Goal: Information Seeking & Learning: Learn about a topic

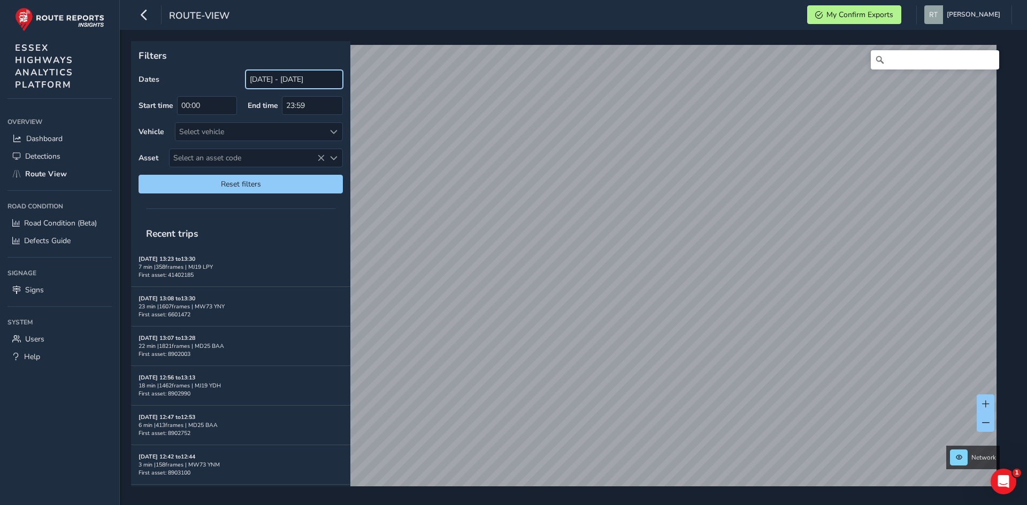
click at [274, 82] on input "[DATE] - [DATE]" at bounding box center [293, 79] width 97 height 19
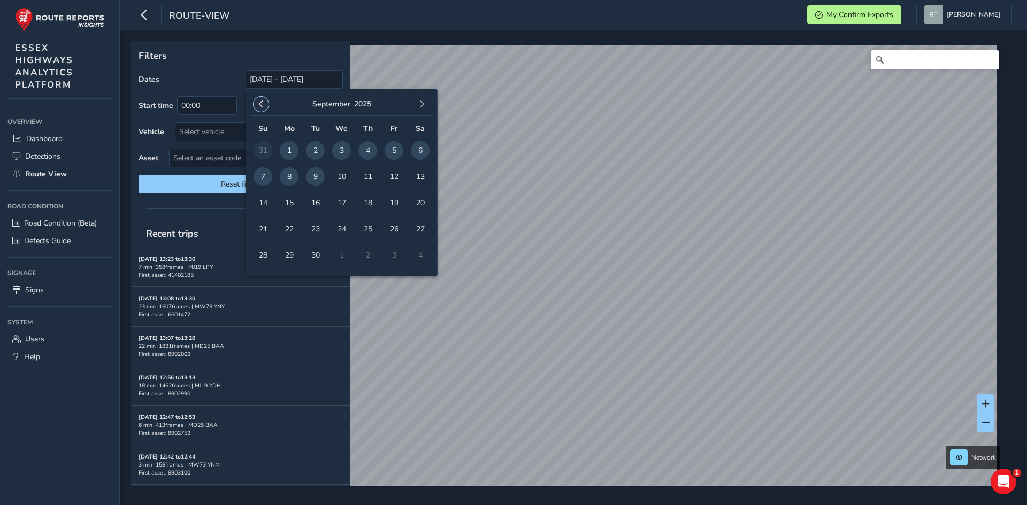
click at [267, 103] on button "button" at bounding box center [261, 104] width 15 height 15
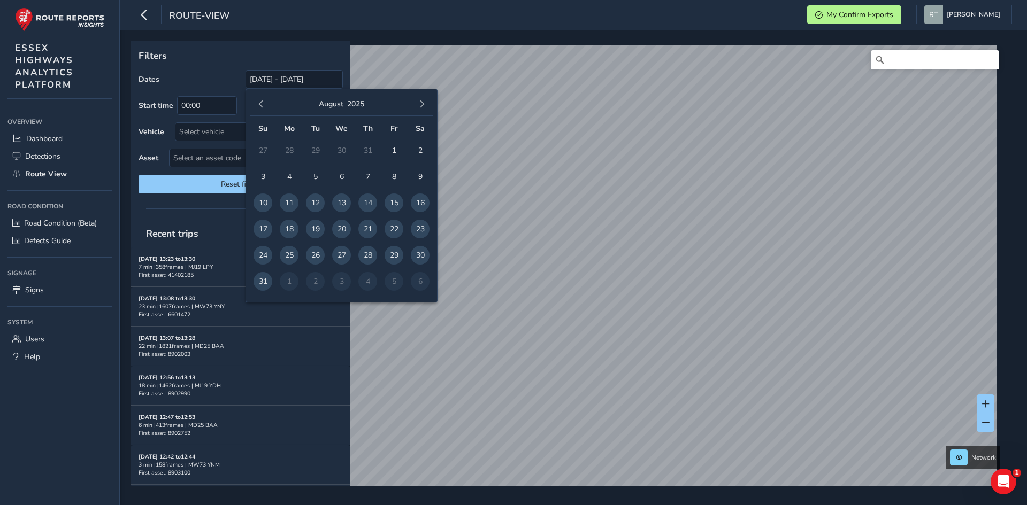
click at [267, 103] on button "button" at bounding box center [261, 104] width 15 height 15
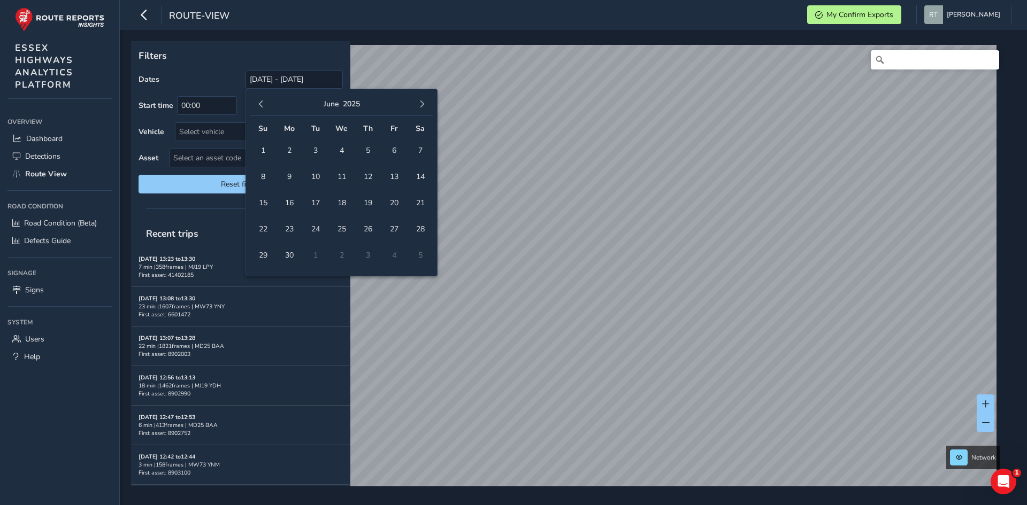
click at [267, 103] on button "button" at bounding box center [261, 104] width 15 height 15
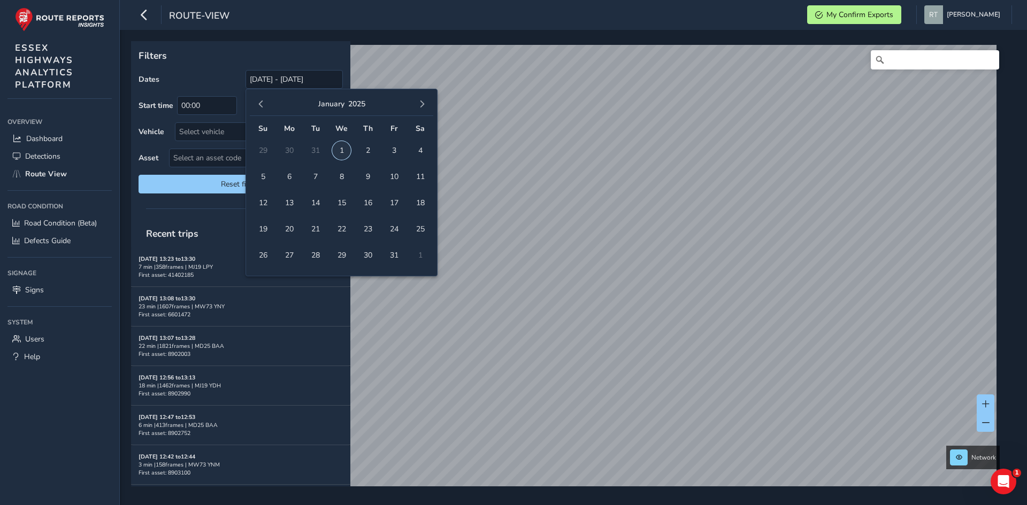
click at [346, 152] on span "1" at bounding box center [341, 150] width 19 height 19
click at [421, 105] on span "button" at bounding box center [421, 104] width 7 height 7
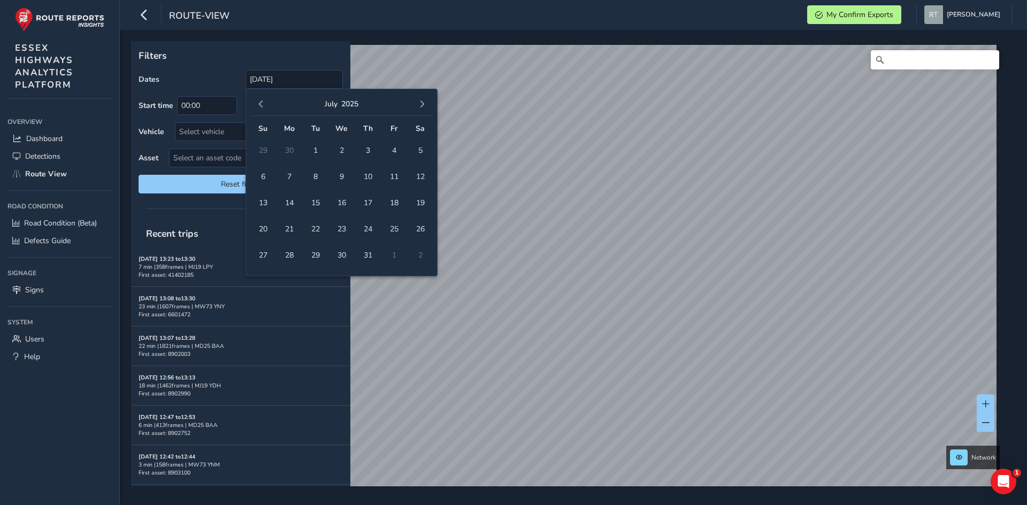
click at [421, 105] on span "button" at bounding box center [421, 104] width 7 height 7
click at [341, 151] on span "1" at bounding box center [341, 150] width 19 height 19
type input "[DATE] - [DATE]"
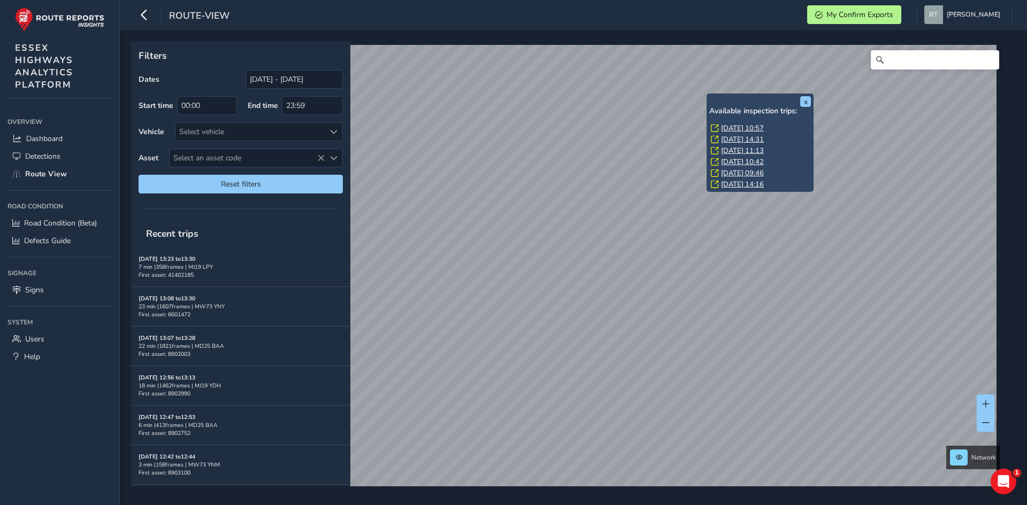
click at [726, 129] on link "Mon, 1 Sep, 10:57" at bounding box center [742, 129] width 43 height 10
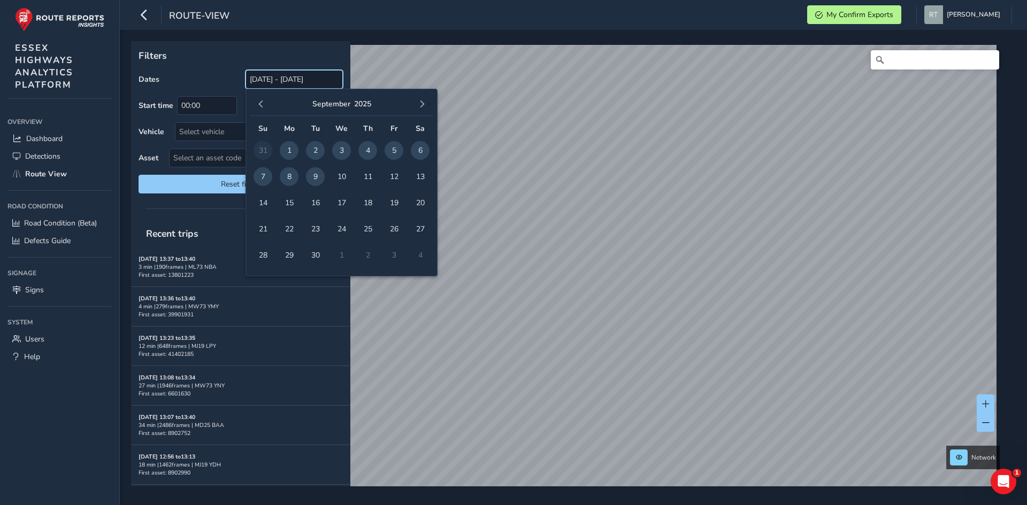
click at [274, 82] on input "[DATE] - [DATE]" at bounding box center [293, 79] width 97 height 19
click at [265, 108] on button "button" at bounding box center [261, 104] width 15 height 15
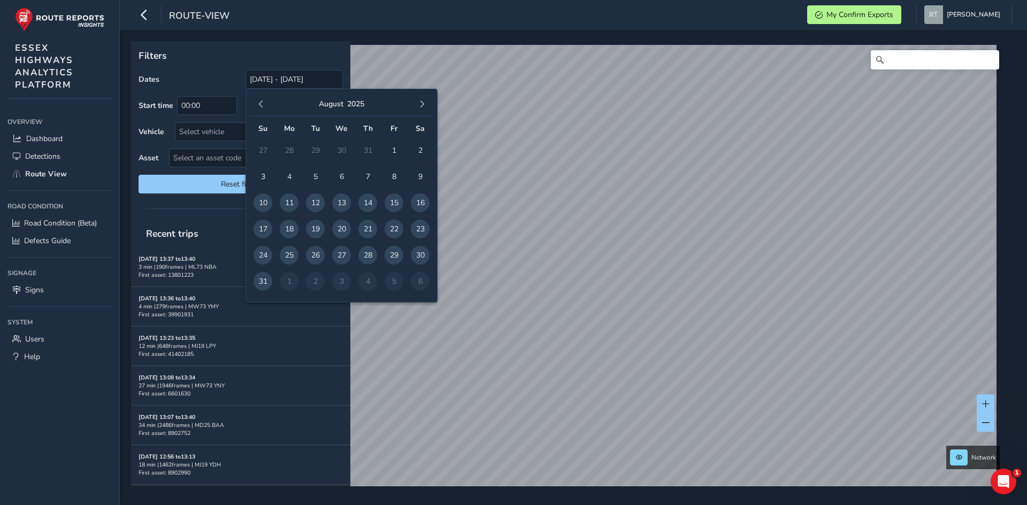
click at [265, 108] on button "button" at bounding box center [261, 104] width 15 height 15
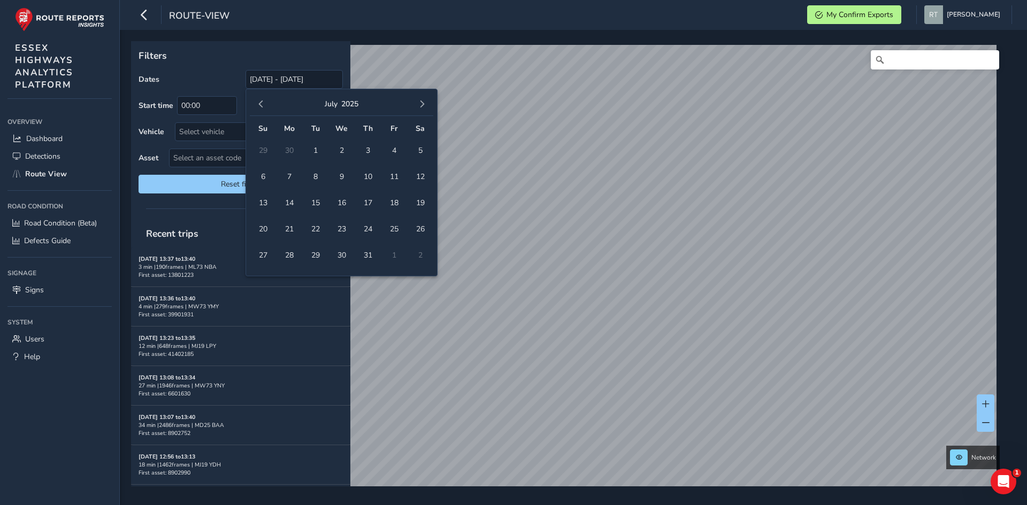
click at [265, 108] on button "button" at bounding box center [261, 104] width 15 height 15
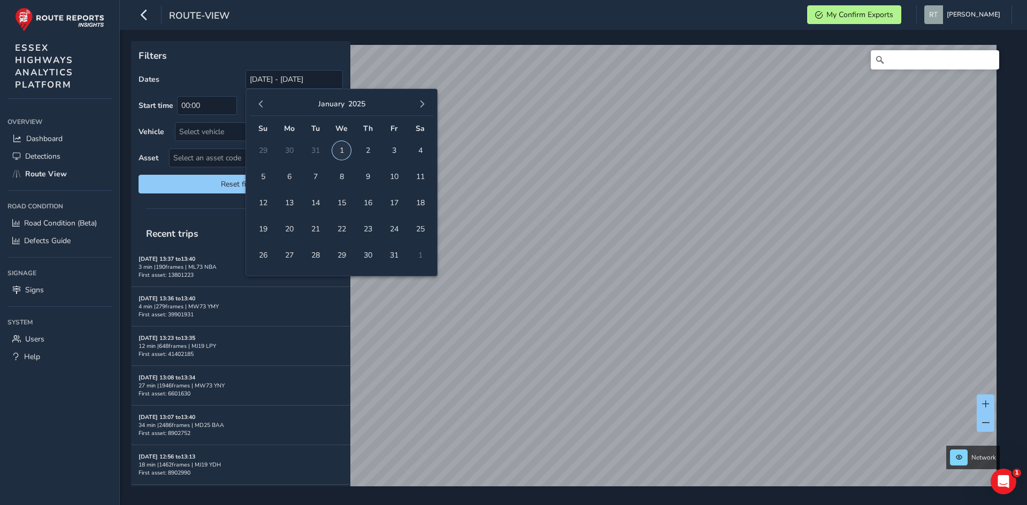
click at [337, 152] on span "1" at bounding box center [341, 150] width 19 height 19
click at [418, 111] on button "button" at bounding box center [421, 104] width 15 height 15
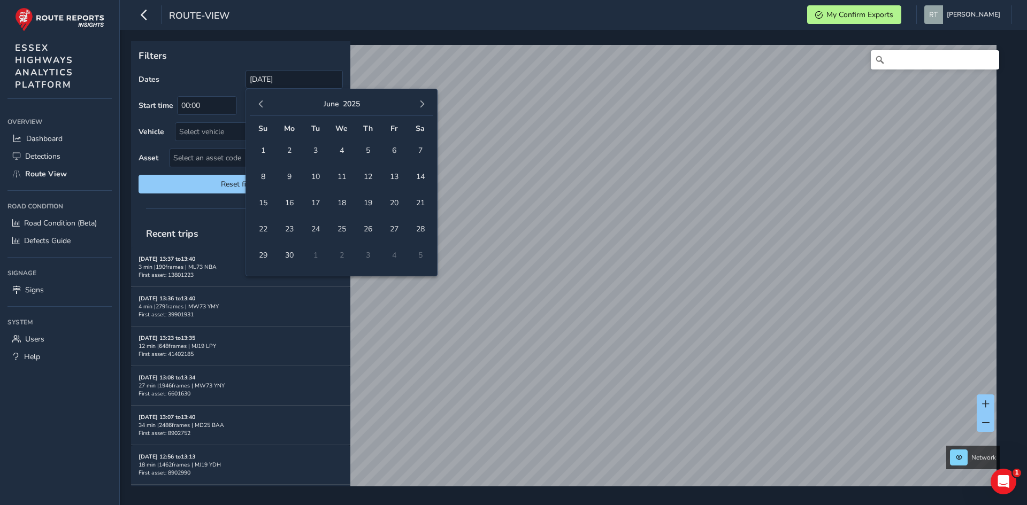
click at [418, 111] on button "button" at bounding box center [421, 104] width 15 height 15
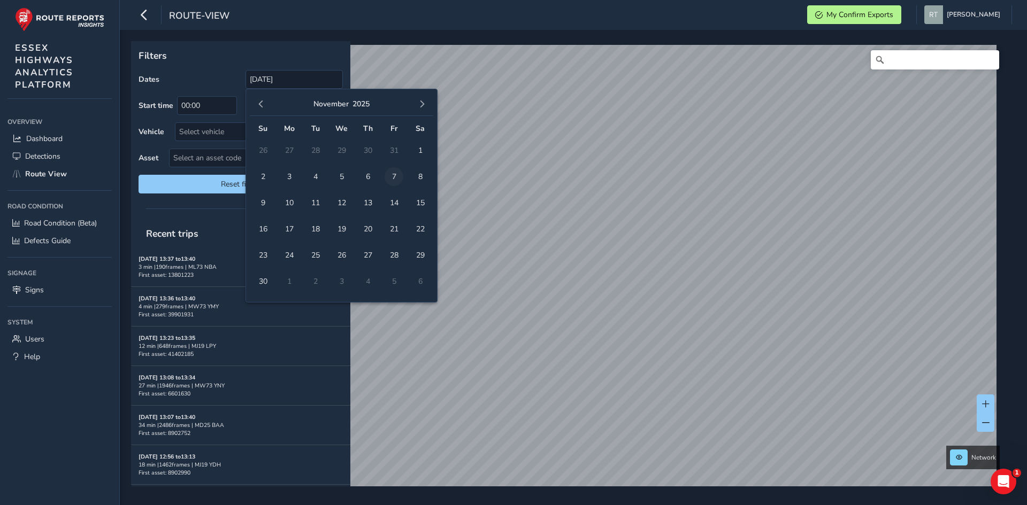
click at [394, 180] on span "7" at bounding box center [394, 176] width 19 height 19
type input "01/01/2025 - 07/11/2025"
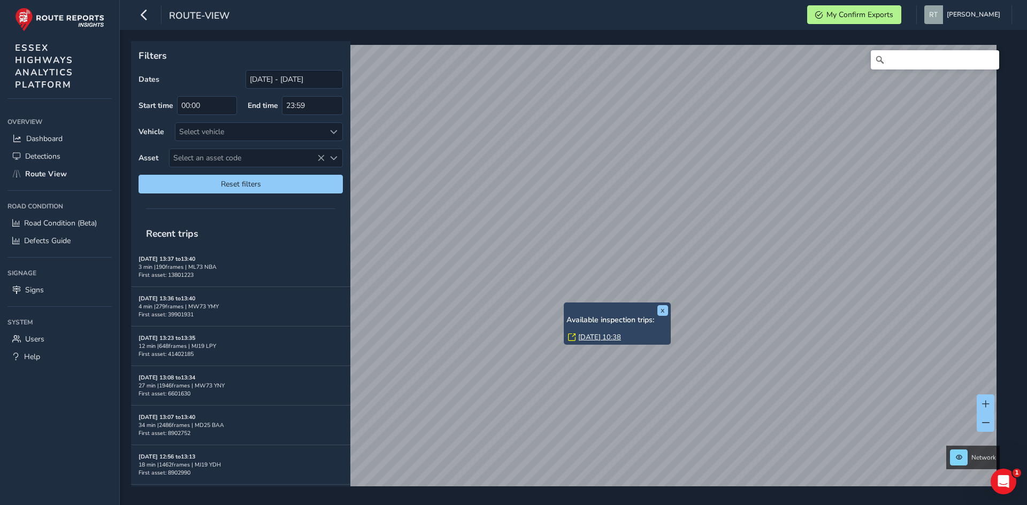
click at [586, 336] on link "Tue, 7 Jan, 10:38" at bounding box center [599, 338] width 43 height 10
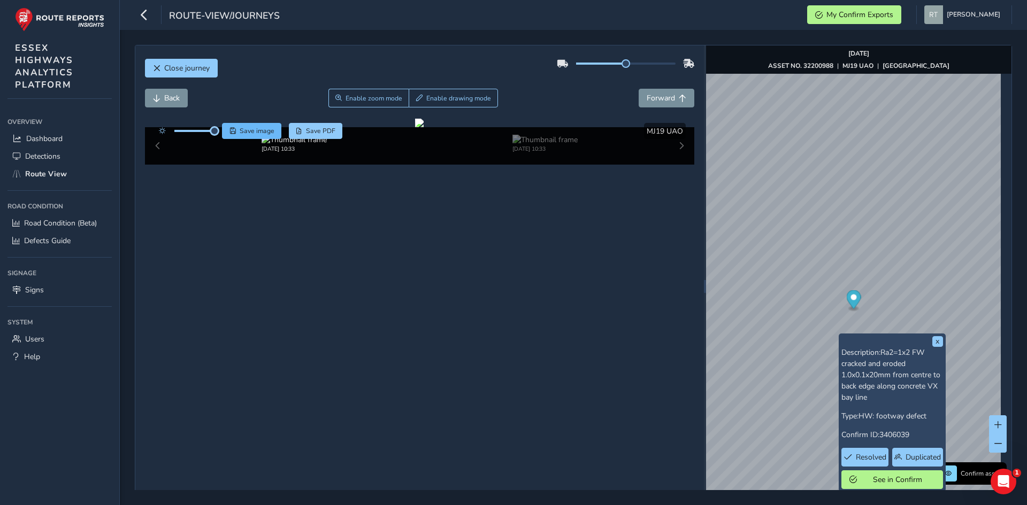
drag, startPoint x: 196, startPoint y: 130, endPoint x: 222, endPoint y: 135, distance: 26.6
click at [222, 135] on div "Save image Save PDF" at bounding box center [247, 131] width 189 height 16
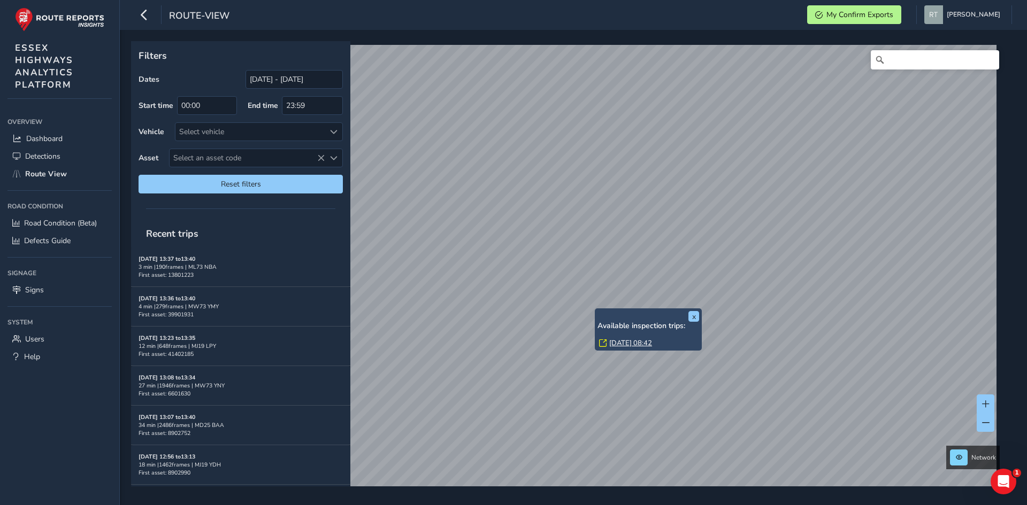
click at [652, 341] on link "Wed, 3 Sep, 08:42" at bounding box center [630, 344] width 43 height 10
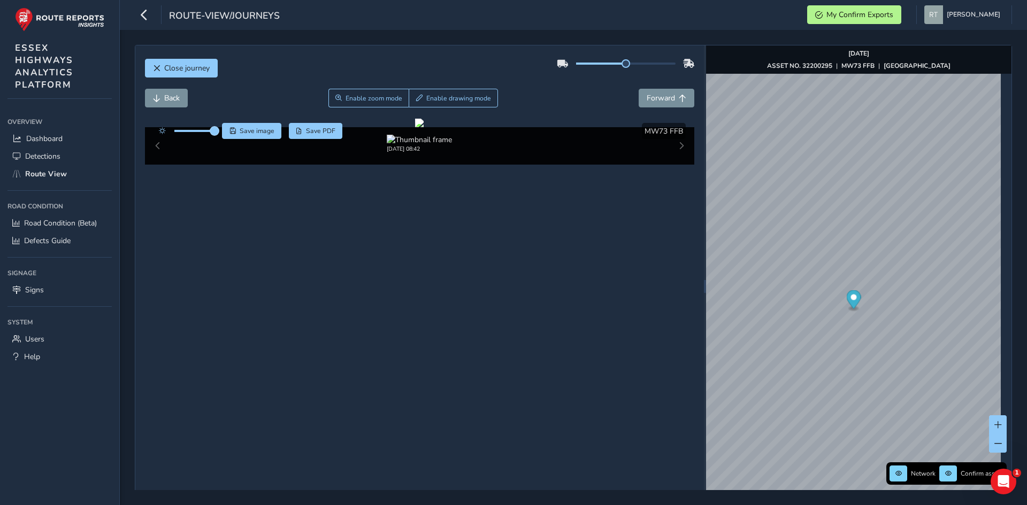
drag, startPoint x: 195, startPoint y: 130, endPoint x: 215, endPoint y: 132, distance: 19.9
click at [215, 132] on span at bounding box center [214, 131] width 9 height 9
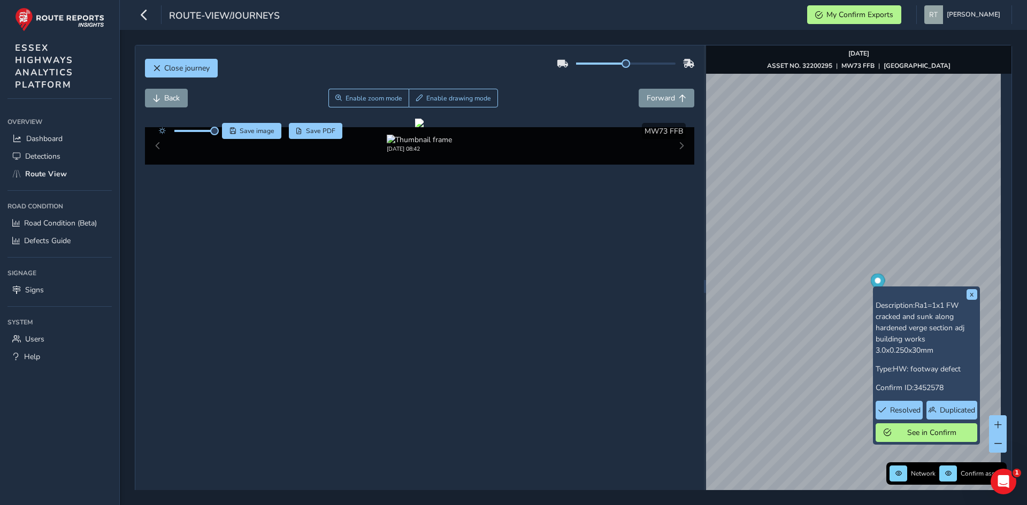
click at [874, 280] on circle "Map marker" at bounding box center [877, 281] width 6 height 6
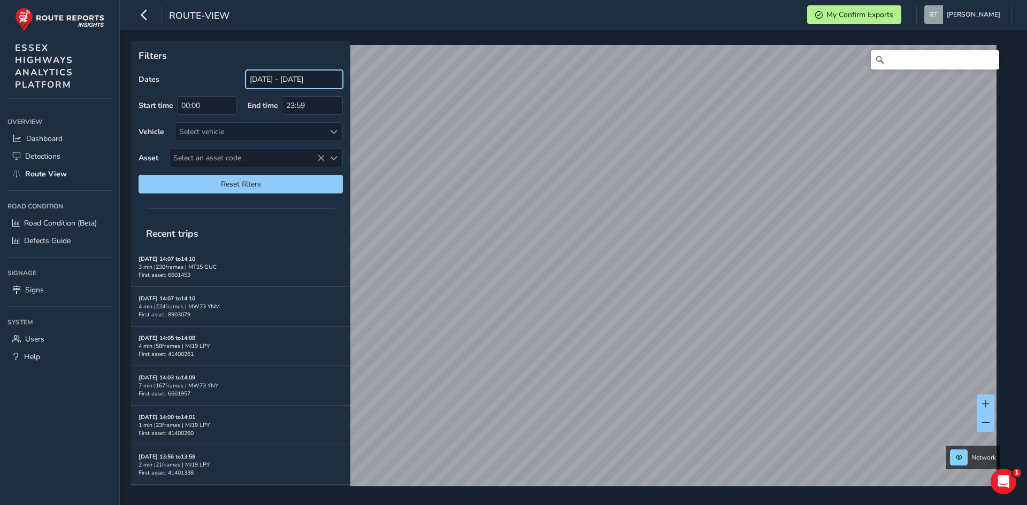
click at [280, 71] on input "[DATE] - [DATE]" at bounding box center [293, 79] width 97 height 19
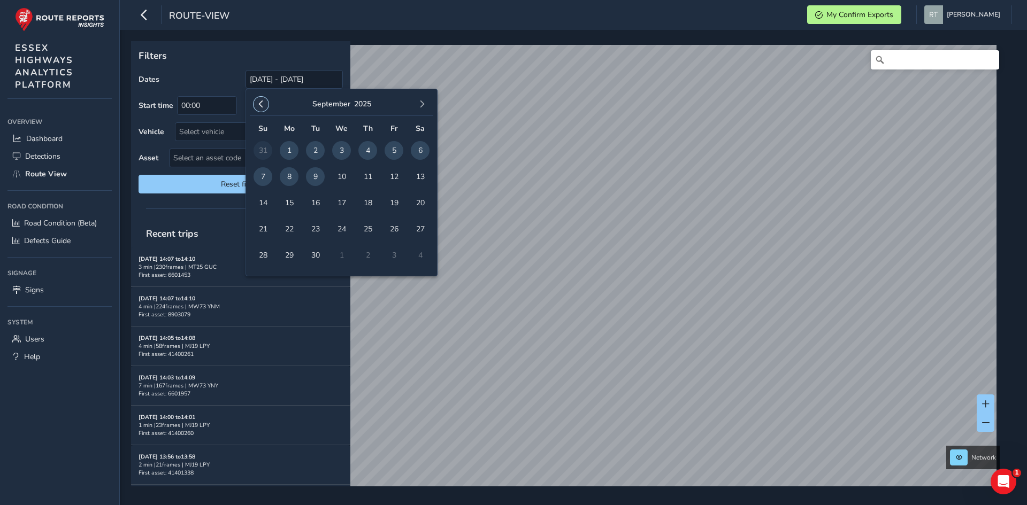
click at [261, 103] on span "button" at bounding box center [260, 104] width 7 height 7
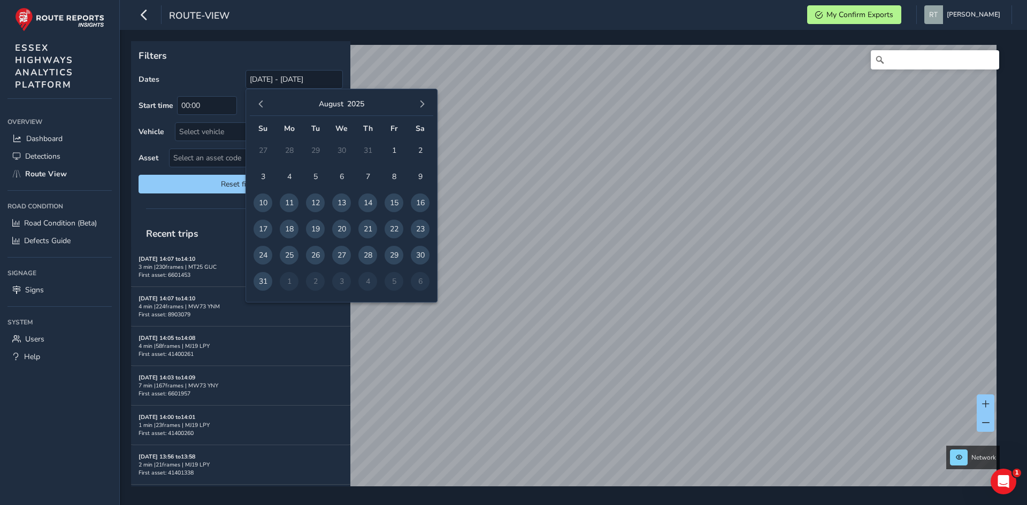
click at [261, 103] on span "button" at bounding box center [260, 104] width 7 height 7
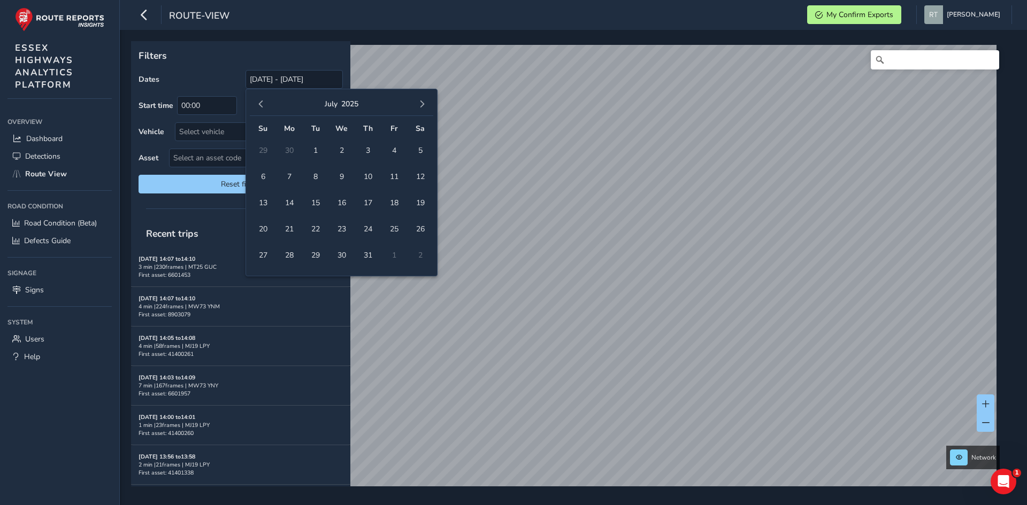
click at [261, 103] on span "button" at bounding box center [260, 104] width 7 height 7
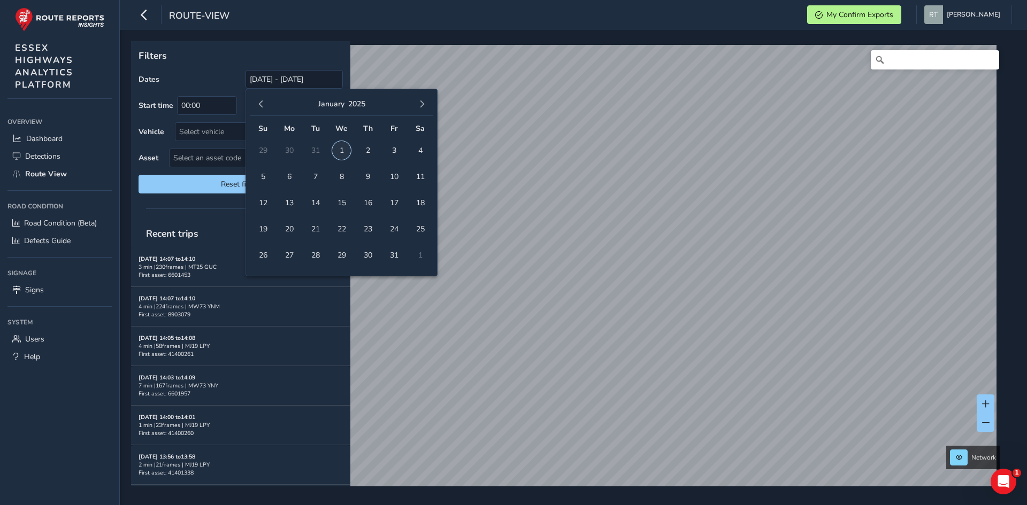
click at [340, 152] on span "1" at bounding box center [341, 150] width 19 height 19
click at [421, 106] on span "button" at bounding box center [421, 104] width 7 height 7
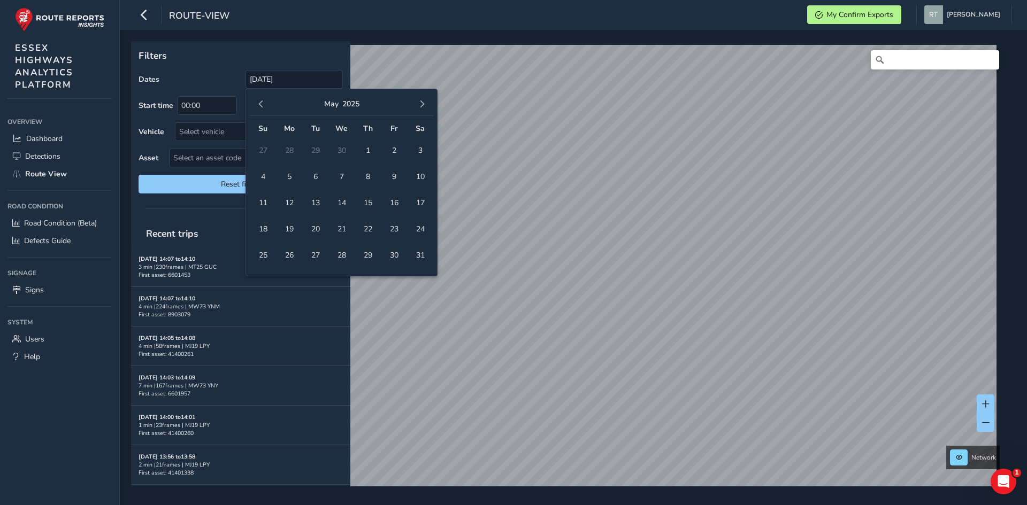
click at [421, 106] on span "button" at bounding box center [421, 104] width 7 height 7
click at [343, 152] on span "1" at bounding box center [341, 150] width 19 height 19
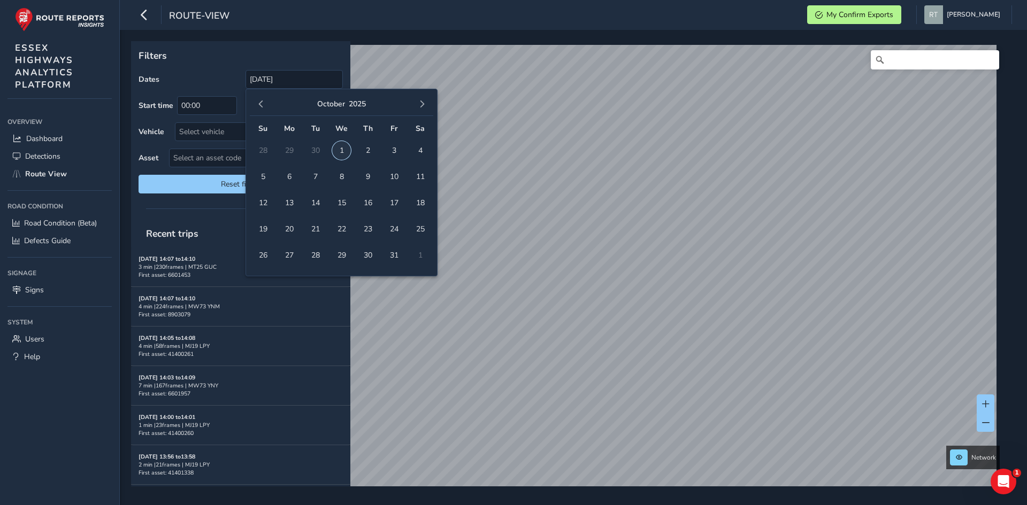
type input "[DATE] - [DATE]"
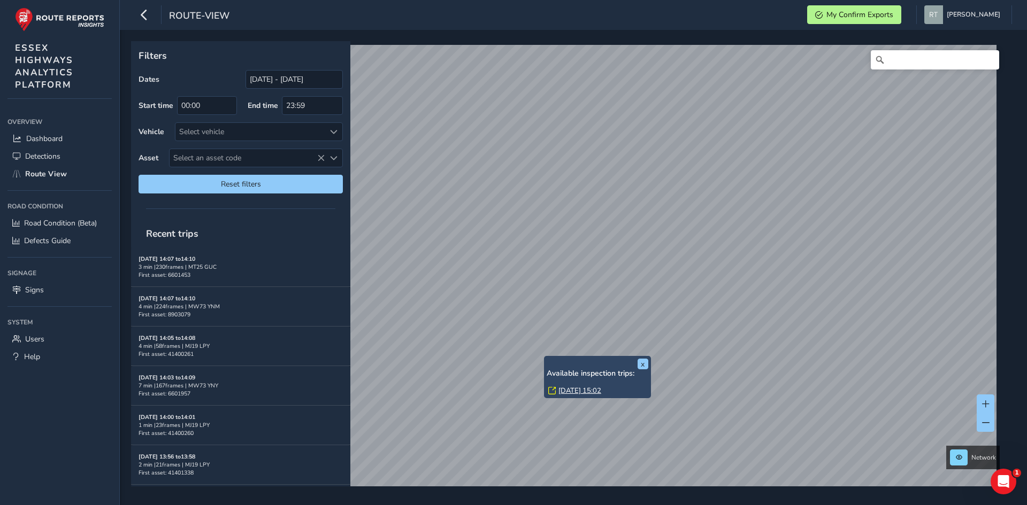
click at [569, 391] on link "Fri, 27 Jun, 15:02" at bounding box center [579, 391] width 43 height 10
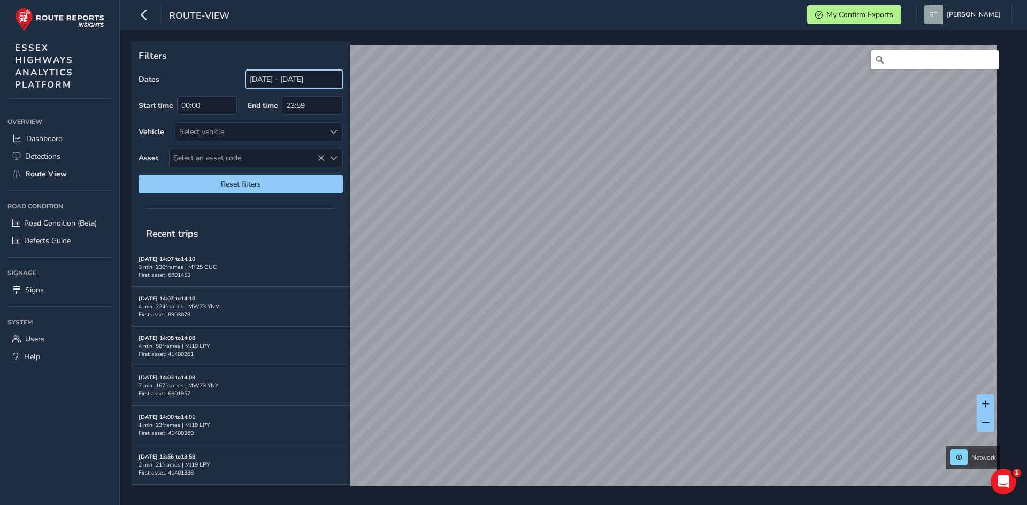
click at [256, 71] on input "[DATE] - [DATE]" at bounding box center [293, 79] width 97 height 19
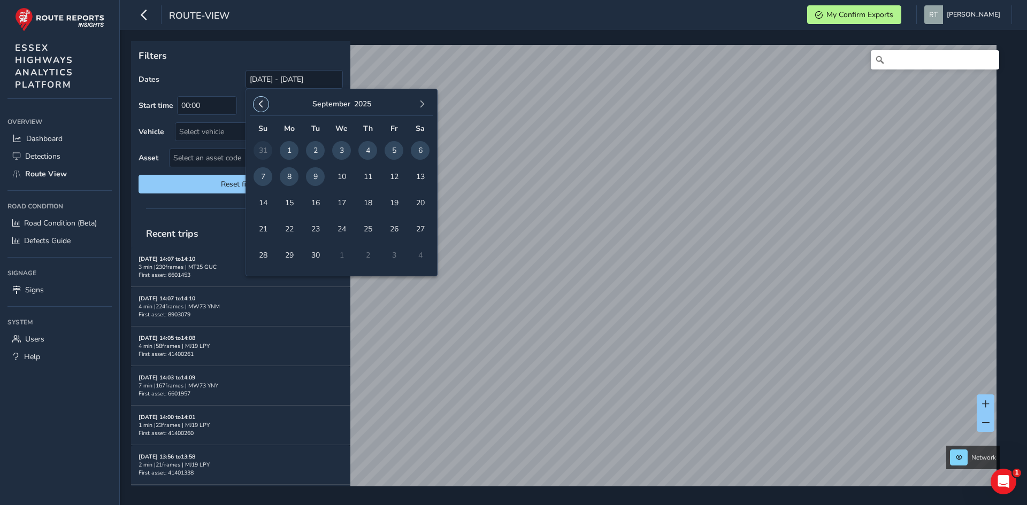
click at [256, 99] on button "button" at bounding box center [261, 104] width 15 height 15
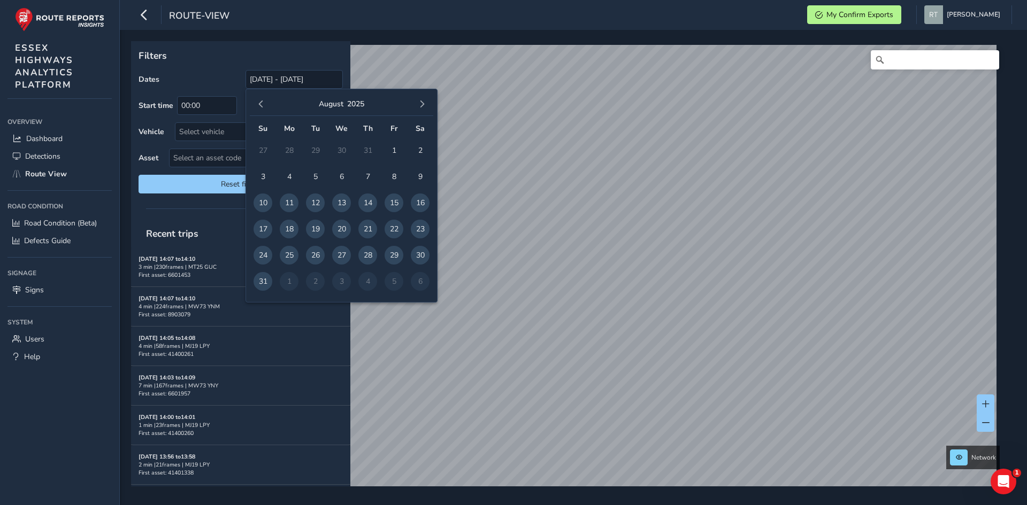
click at [256, 99] on button "button" at bounding box center [261, 104] width 15 height 15
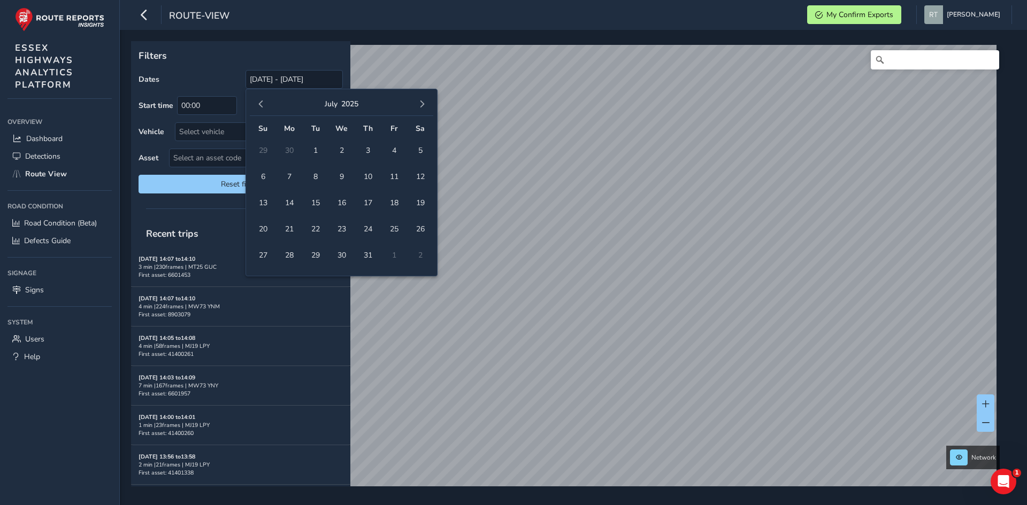
click at [256, 99] on button "button" at bounding box center [261, 104] width 15 height 15
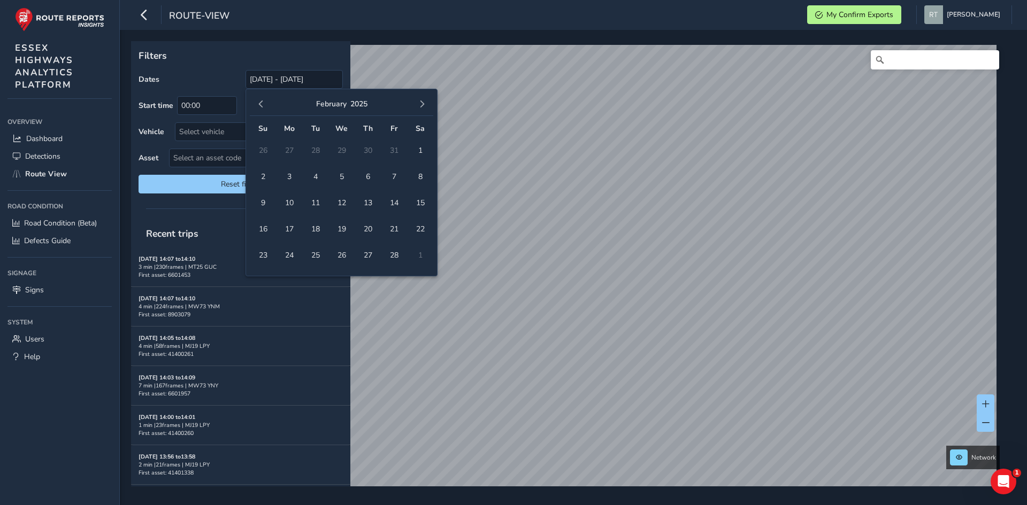
click at [256, 99] on button "button" at bounding box center [261, 104] width 15 height 15
drag, startPoint x: 344, startPoint y: 158, endPoint x: 353, endPoint y: 151, distance: 11.1
click at [344, 157] on span "1" at bounding box center [341, 150] width 19 height 19
click at [420, 104] on span "button" at bounding box center [421, 104] width 7 height 7
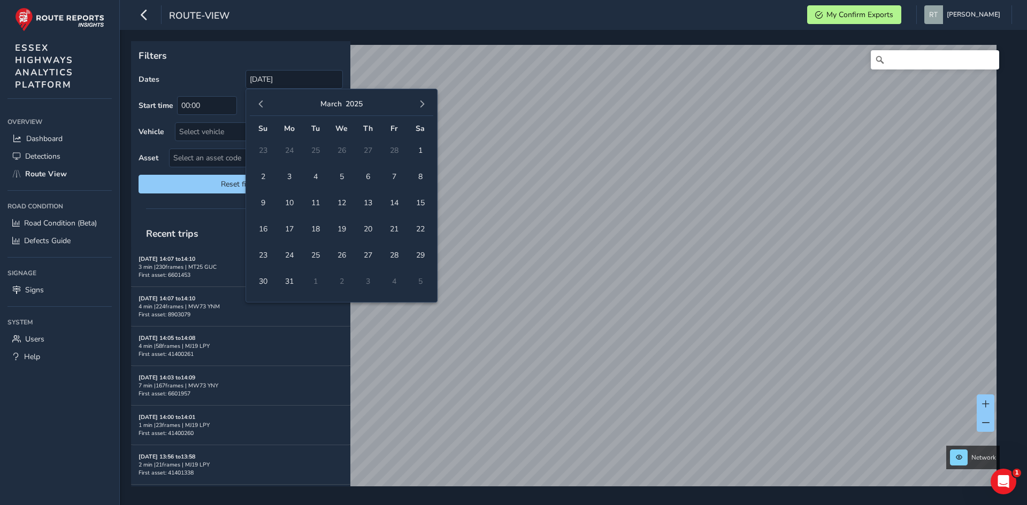
click at [420, 104] on span "button" at bounding box center [421, 104] width 7 height 7
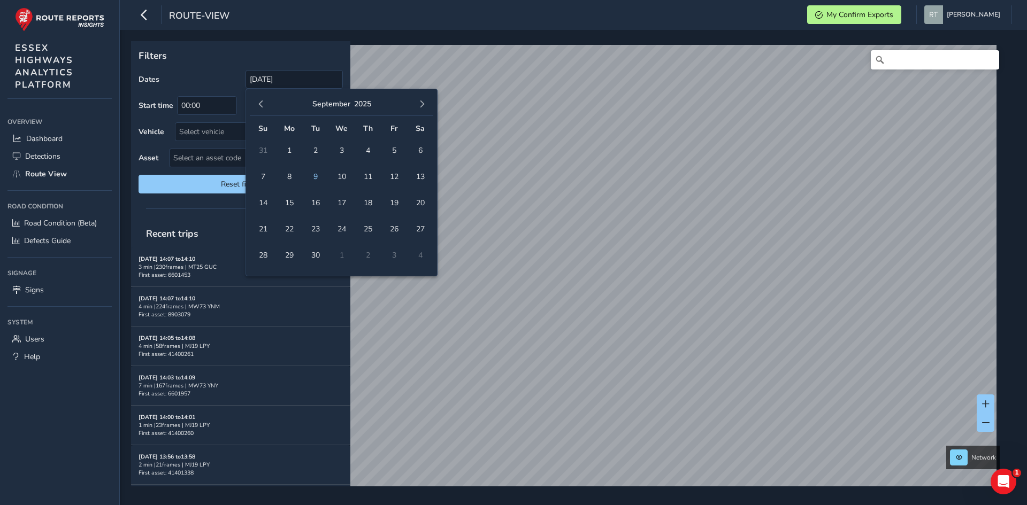
click at [420, 104] on span "button" at bounding box center [421, 104] width 7 height 7
click at [258, 101] on span "button" at bounding box center [260, 104] width 7 height 7
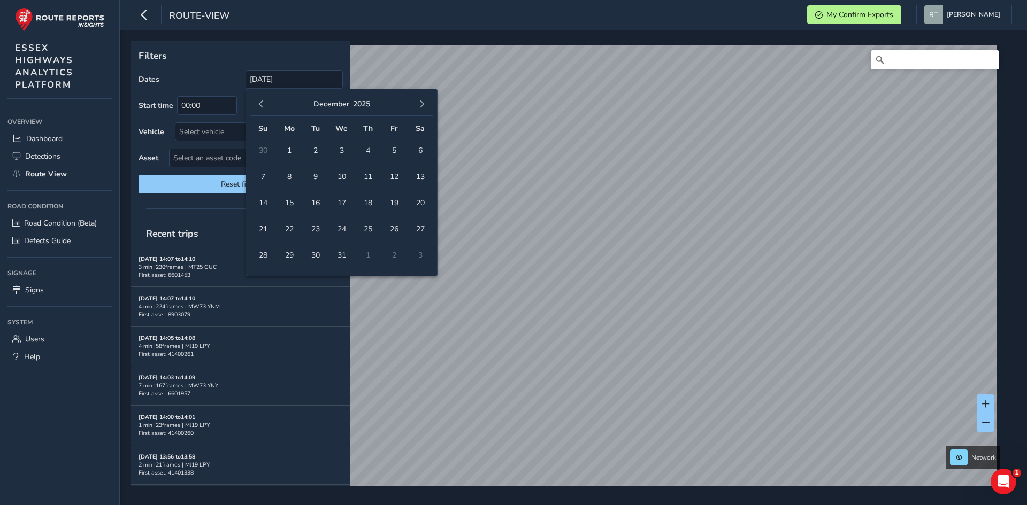
click at [258, 101] on span "button" at bounding box center [260, 104] width 7 height 7
click at [343, 149] on span "1" at bounding box center [341, 150] width 19 height 19
type input "01/01/2025 - 01/10/2025"
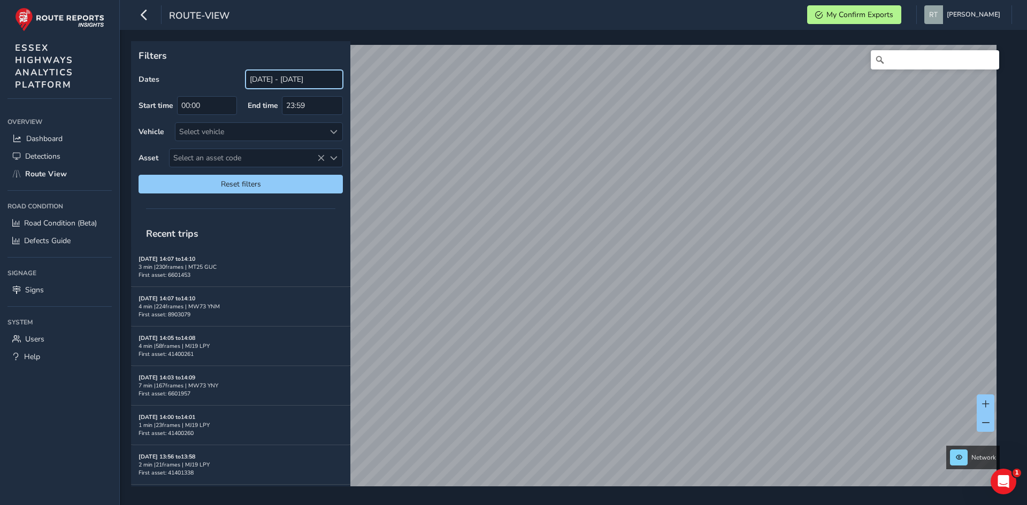
click at [253, 76] on input "[DATE] - [DATE]" at bounding box center [293, 79] width 97 height 19
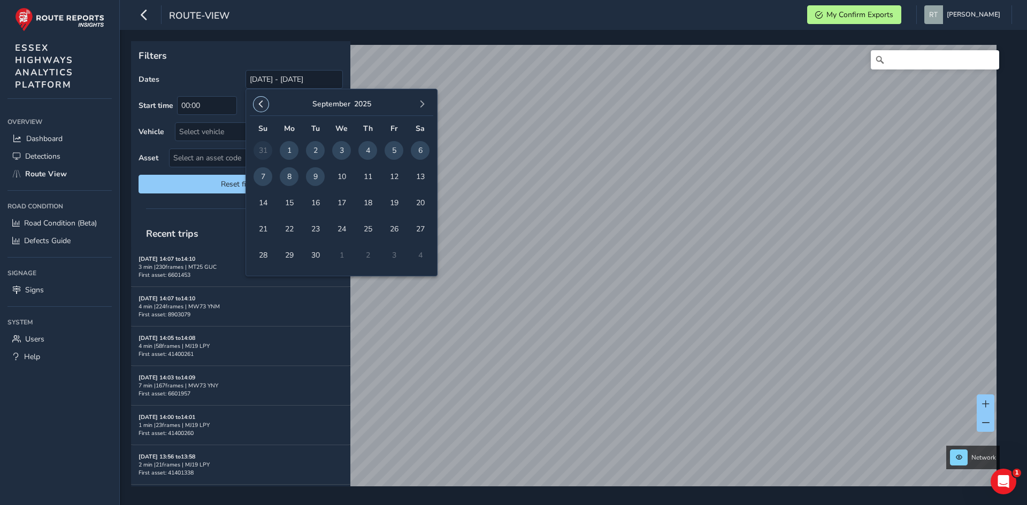
click at [265, 108] on button "button" at bounding box center [261, 104] width 15 height 15
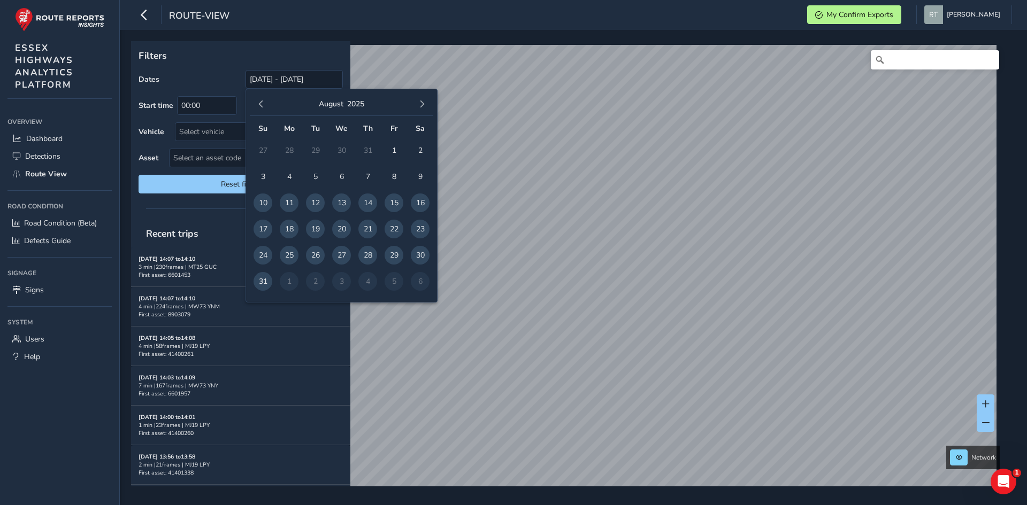
click at [265, 108] on button "button" at bounding box center [261, 104] width 15 height 15
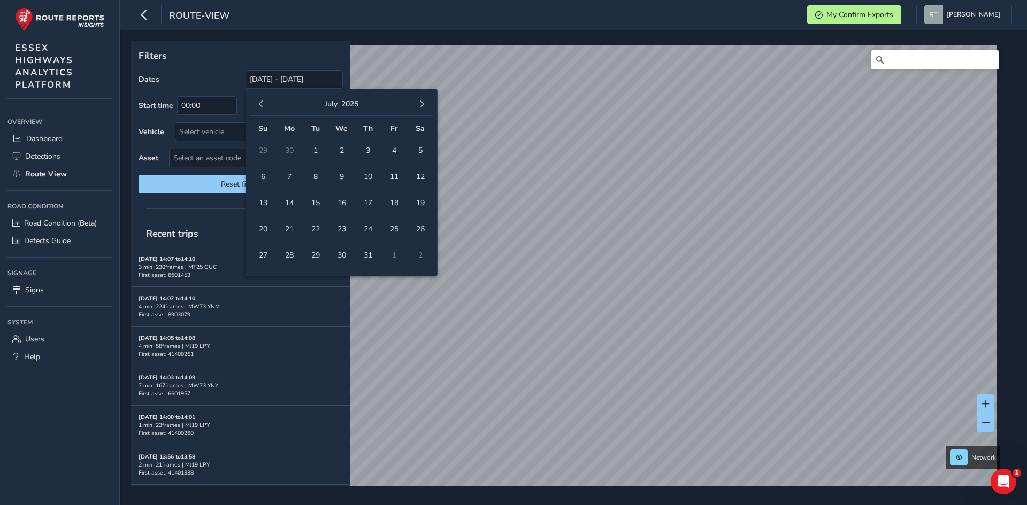
click at [265, 108] on button "button" at bounding box center [261, 104] width 15 height 15
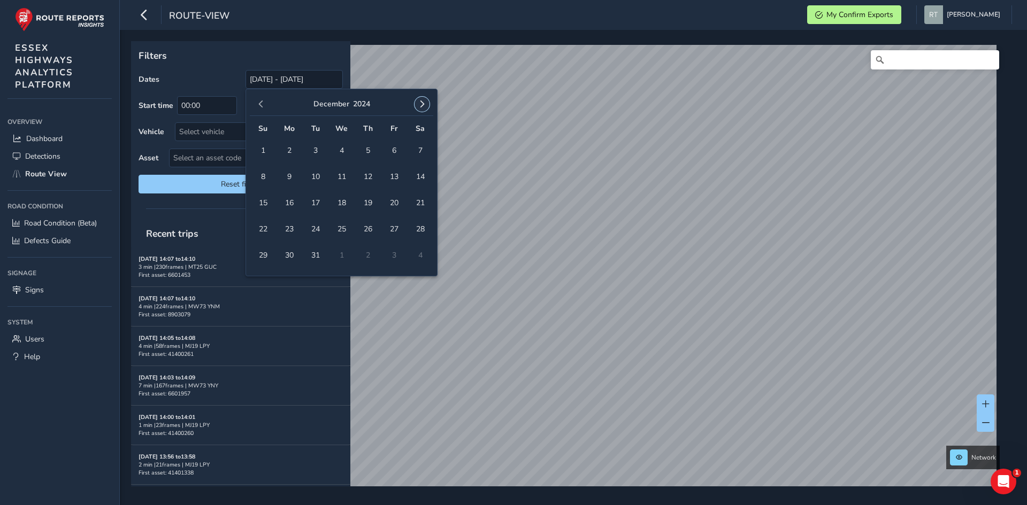
click at [426, 103] on button "button" at bounding box center [421, 104] width 15 height 15
click at [345, 152] on span "1" at bounding box center [341, 150] width 19 height 19
click at [421, 106] on span "button" at bounding box center [421, 104] width 7 height 7
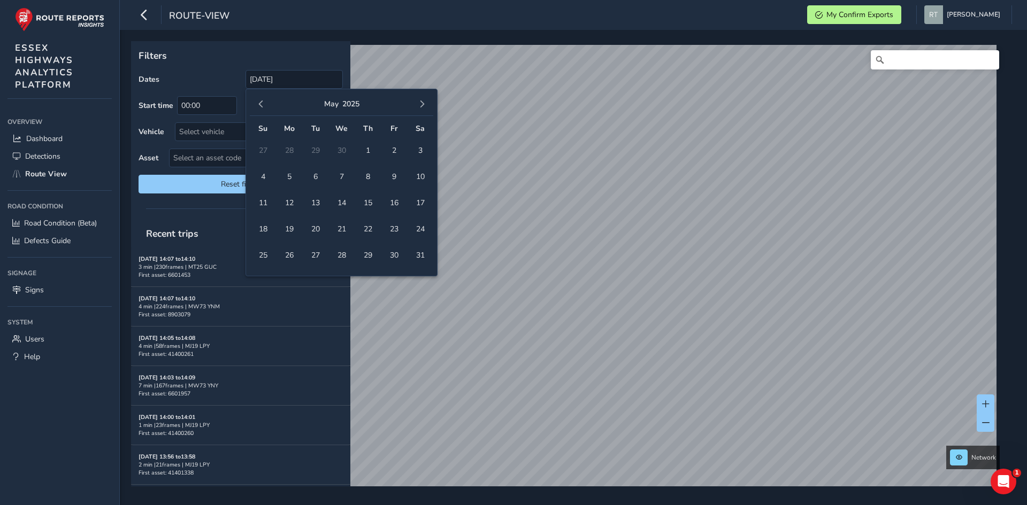
click at [421, 106] on span "button" at bounding box center [421, 104] width 7 height 7
click at [422, 207] on span "20" at bounding box center [420, 203] width 19 height 19
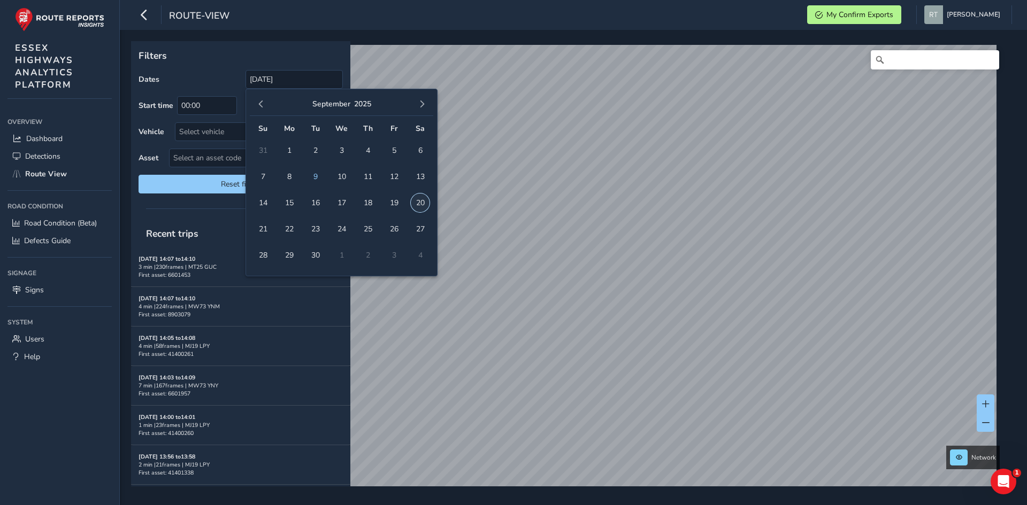
type input "01/01/2025 - 20/09/2025"
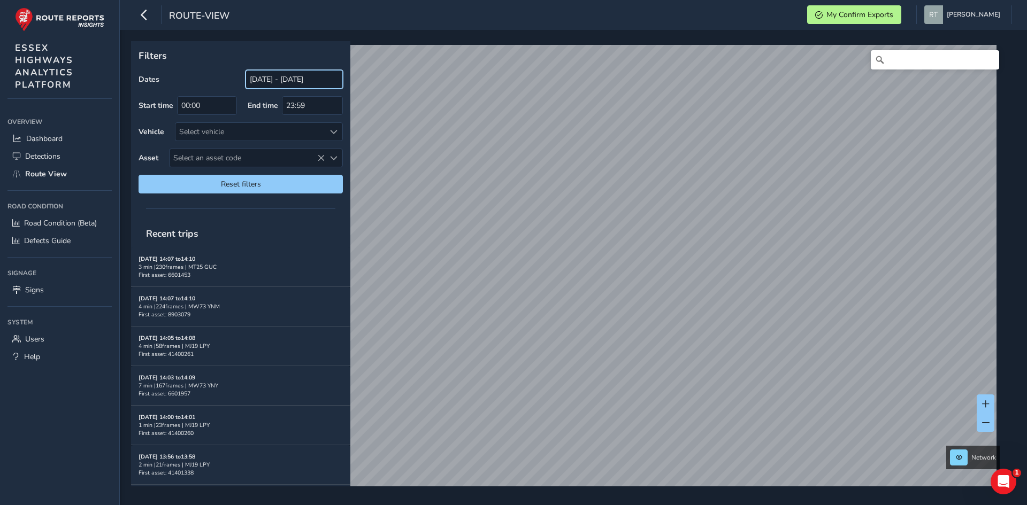
click at [271, 83] on input "[DATE] - [DATE]" at bounding box center [293, 79] width 97 height 19
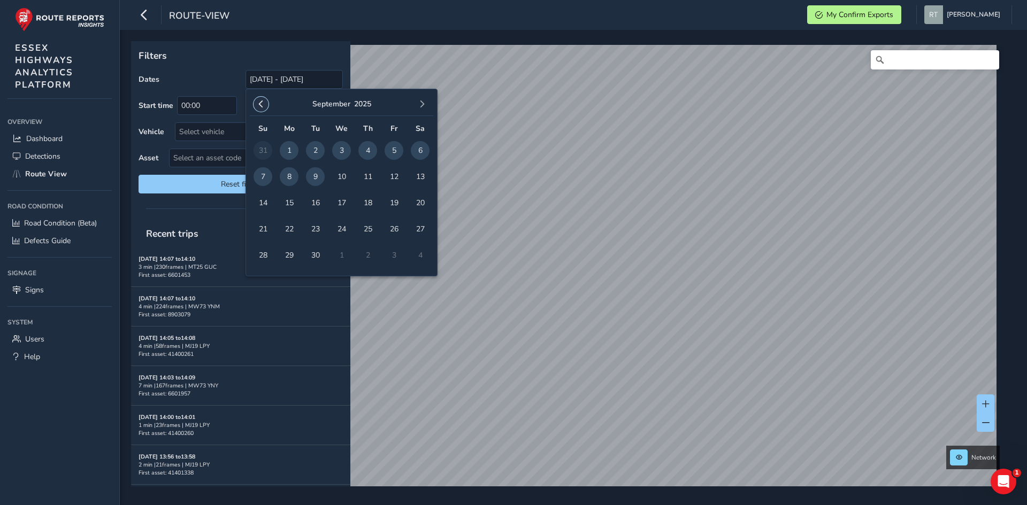
click at [255, 106] on button "button" at bounding box center [261, 104] width 15 height 15
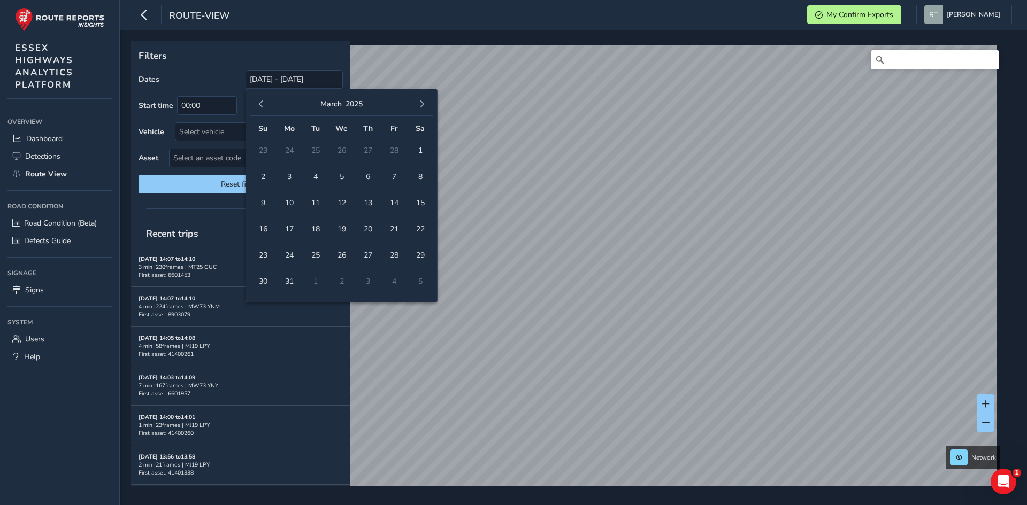
click at [255, 106] on button "button" at bounding box center [261, 104] width 15 height 15
click at [258, 147] on span "1" at bounding box center [263, 150] width 19 height 19
click at [416, 101] on button "button" at bounding box center [421, 104] width 15 height 15
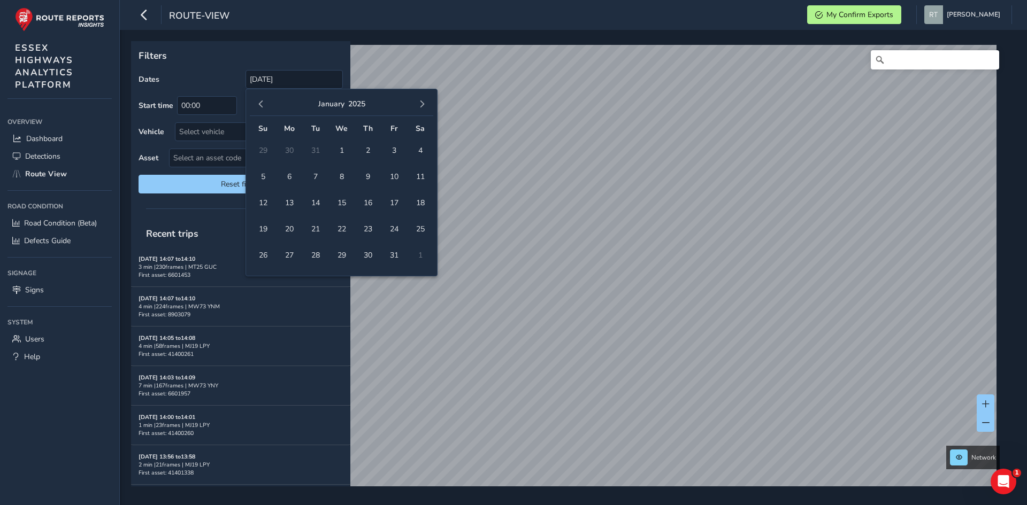
click at [416, 101] on button "button" at bounding box center [421, 104] width 15 height 15
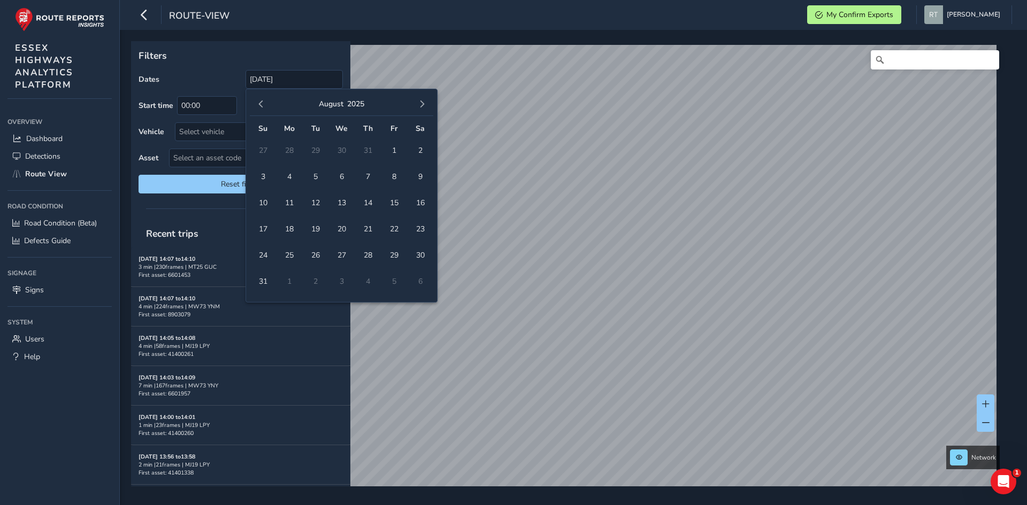
click at [416, 101] on button "button" at bounding box center [421, 104] width 15 height 15
click at [345, 150] on span "1" at bounding box center [341, 150] width 19 height 19
type input "01/12/2024 - 01/10/2025"
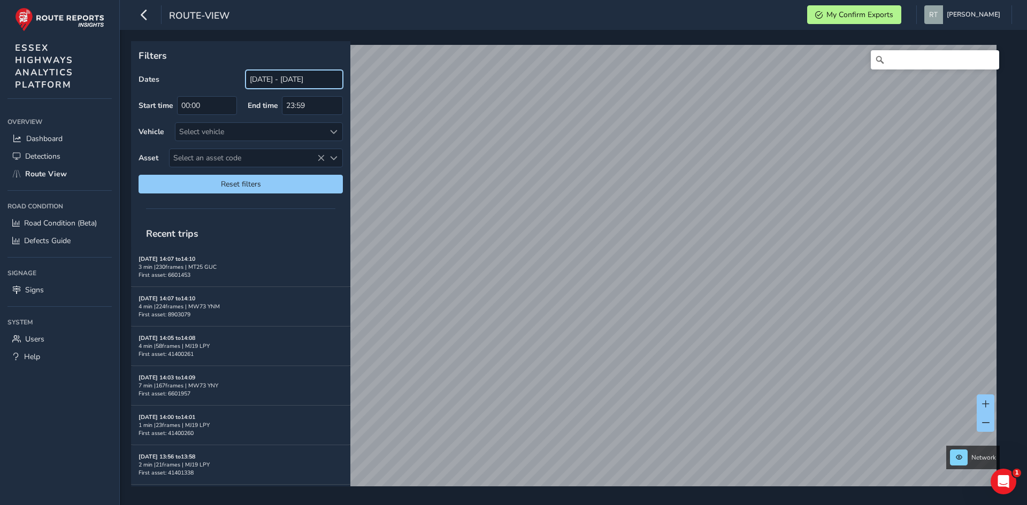
click at [305, 79] on input "[DATE] - [DATE]" at bounding box center [293, 79] width 97 height 19
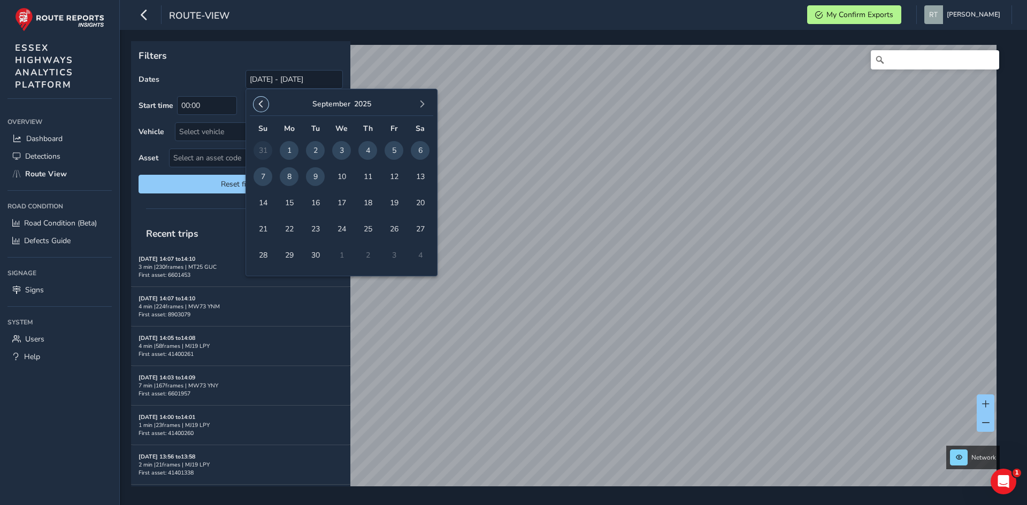
click at [266, 106] on button "button" at bounding box center [261, 104] width 15 height 15
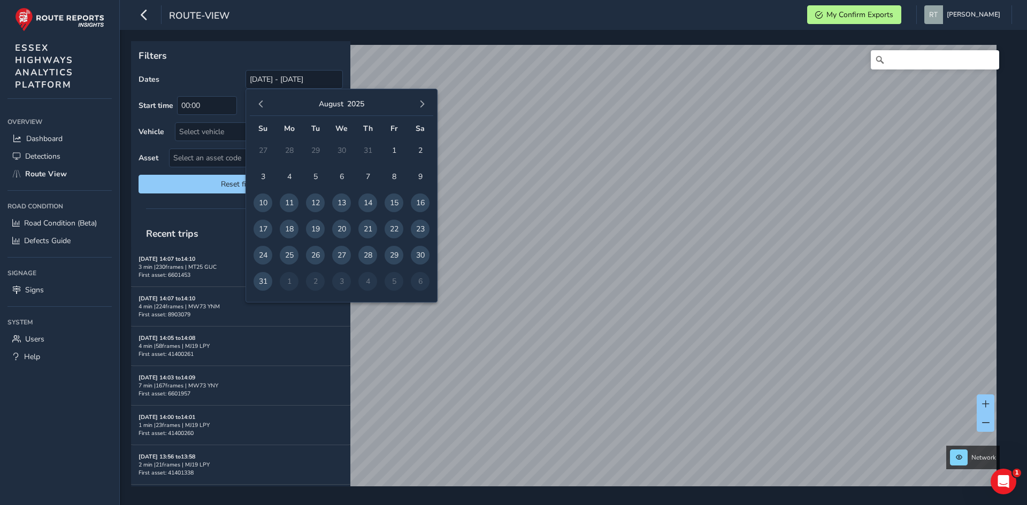
click at [266, 106] on button "button" at bounding box center [261, 104] width 15 height 15
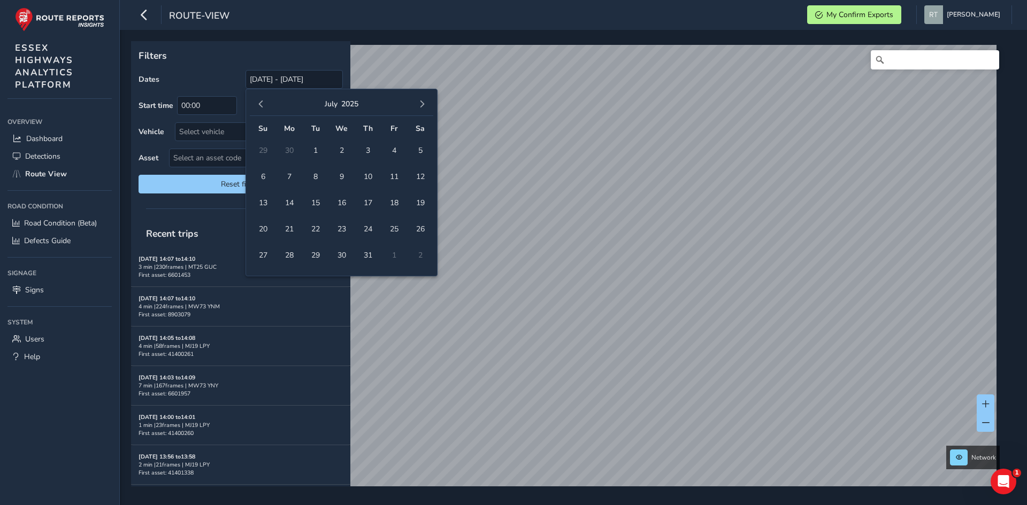
click at [266, 106] on button "button" at bounding box center [261, 104] width 15 height 15
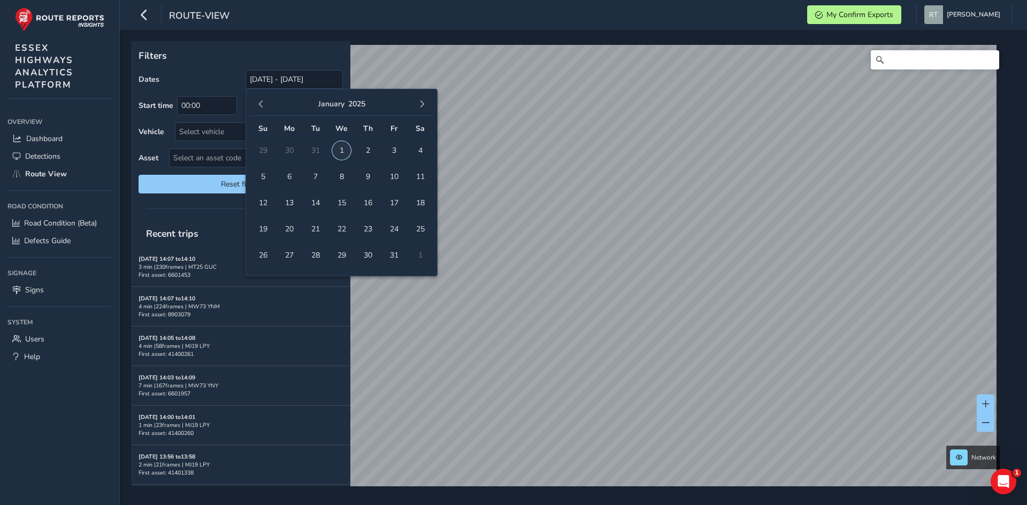
click at [345, 150] on span "1" at bounding box center [341, 150] width 19 height 19
click at [421, 99] on button "button" at bounding box center [421, 104] width 15 height 15
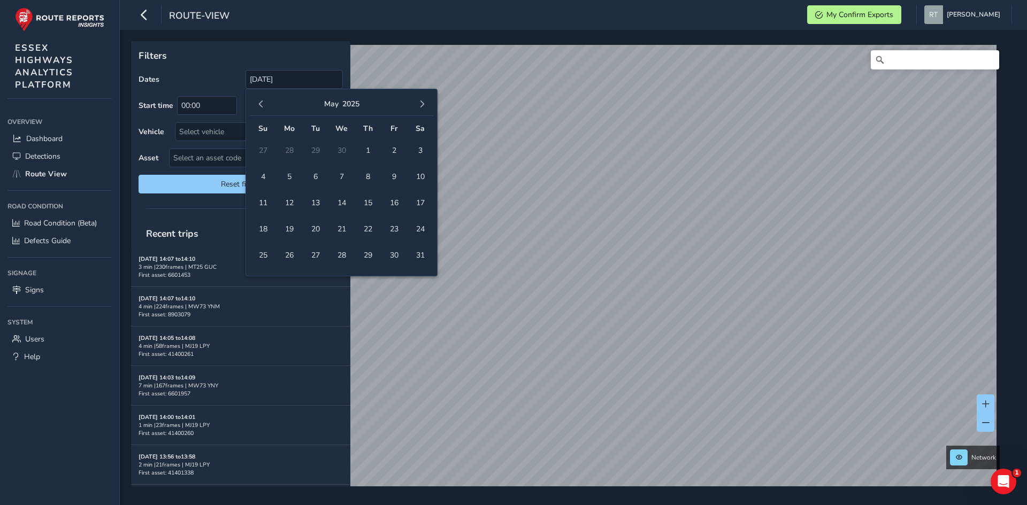
click at [421, 99] on button "button" at bounding box center [421, 104] width 15 height 15
click at [420, 202] on span "20" at bounding box center [420, 203] width 19 height 19
type input "01/01/2025 - 20/09/2025"
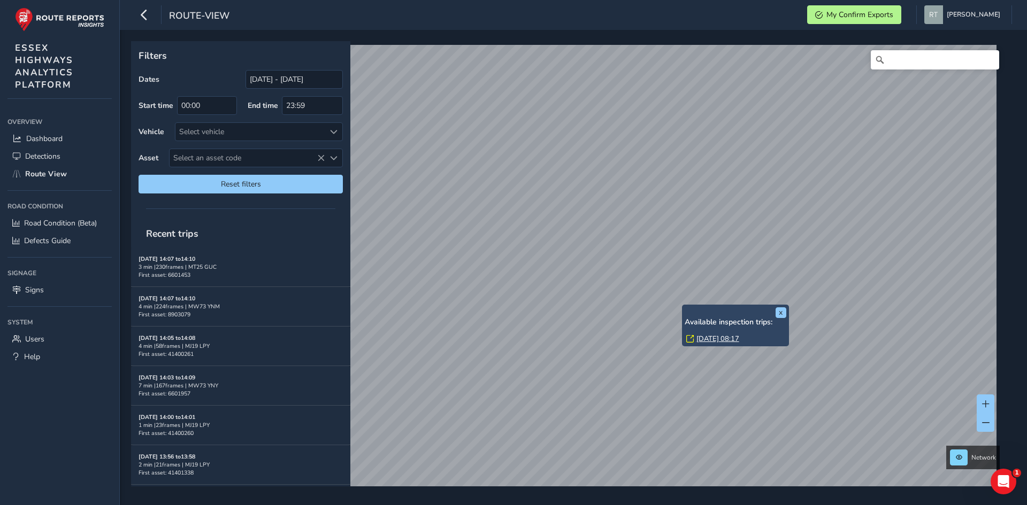
click at [682, 305] on div "x Available inspection trips: [DATE] 08:17 Filters Dates [DATE] - [DATE] Start …" at bounding box center [569, 264] width 877 height 446
click at [700, 341] on link "[DATE] 08:17" at bounding box center [717, 339] width 43 height 10
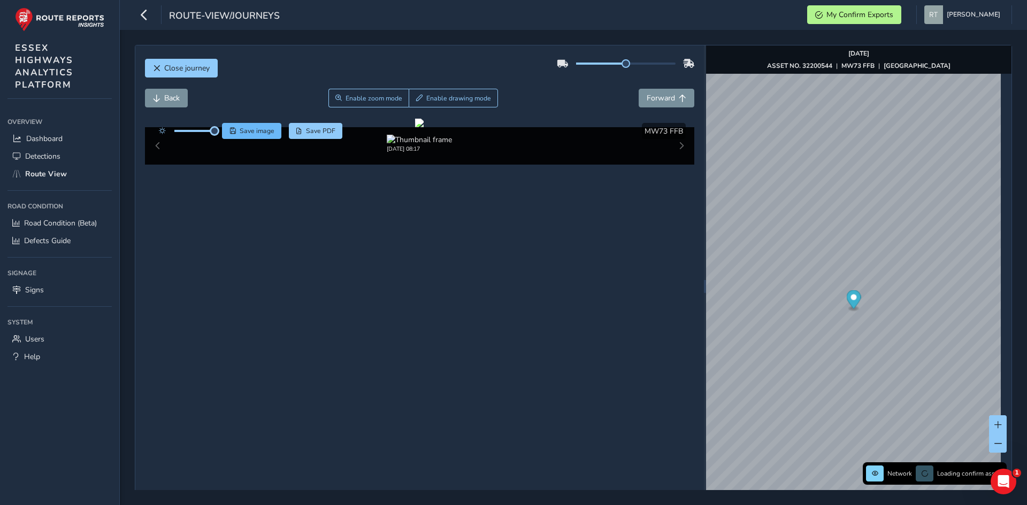
drag, startPoint x: 197, startPoint y: 131, endPoint x: 248, endPoint y: 131, distance: 51.3
click at [248, 131] on div "Save image Save PDF" at bounding box center [247, 131] width 189 height 16
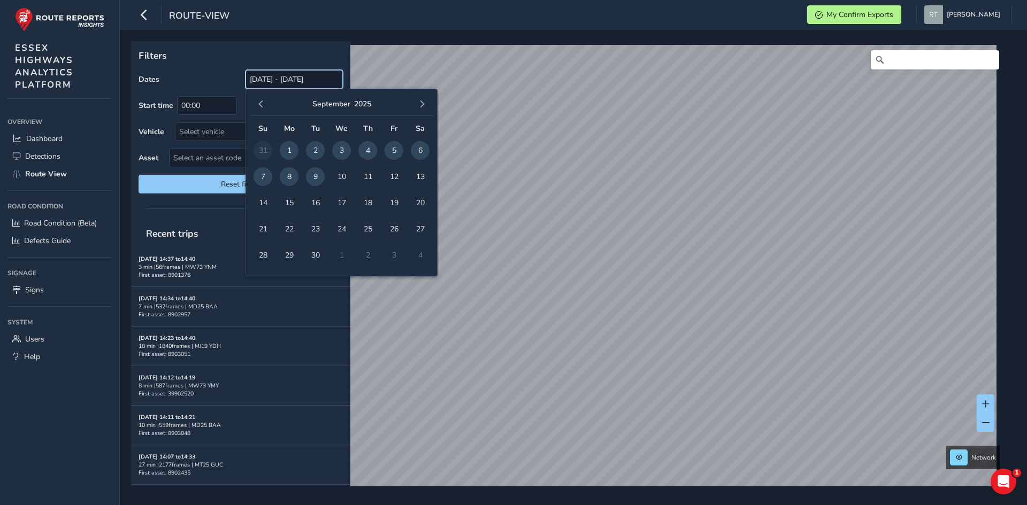
click at [277, 86] on input "[DATE] - [DATE]" at bounding box center [293, 79] width 97 height 19
click at [259, 100] on button "button" at bounding box center [261, 104] width 15 height 15
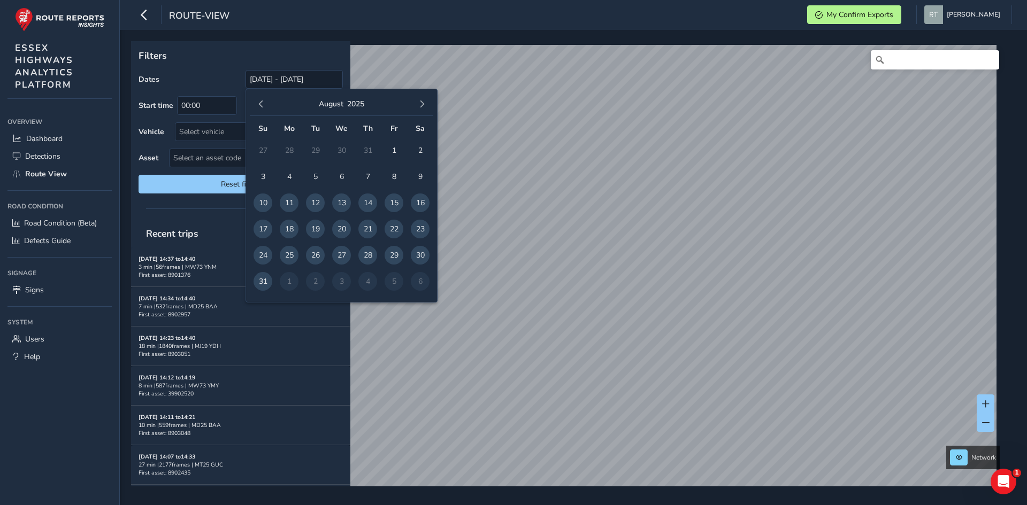
click at [259, 100] on button "button" at bounding box center [261, 104] width 15 height 15
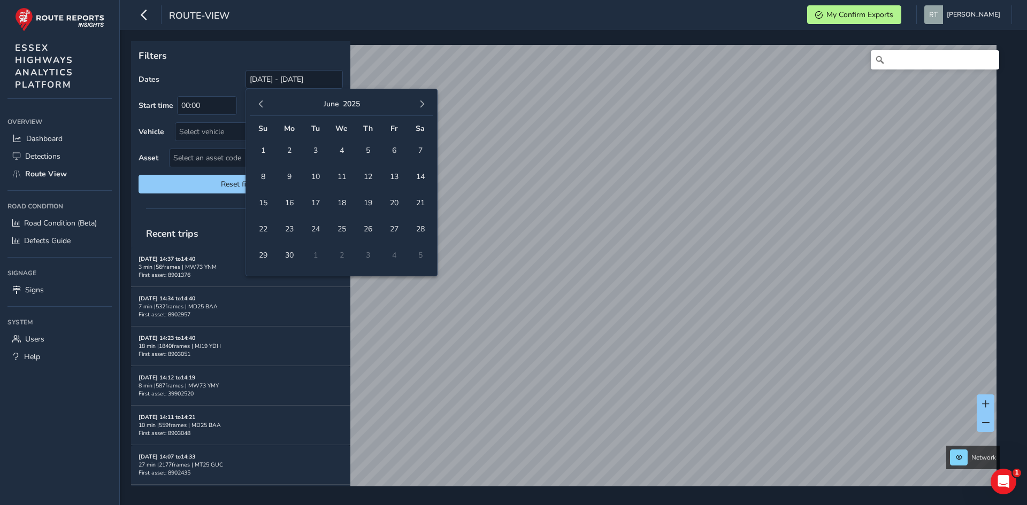
click at [259, 100] on button "button" at bounding box center [261, 104] width 15 height 15
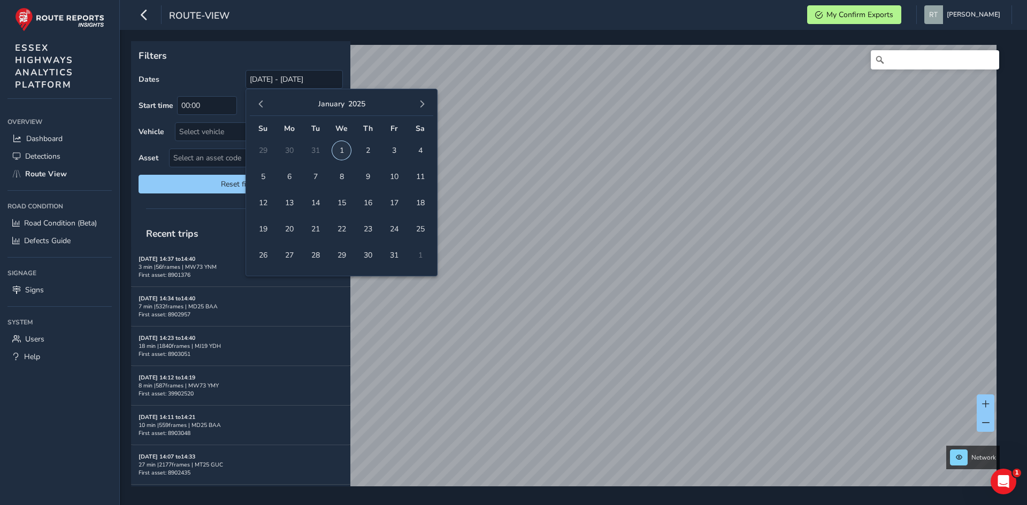
click at [350, 149] on span "1" at bounding box center [341, 150] width 19 height 19
click at [419, 108] on span "button" at bounding box center [421, 104] width 7 height 7
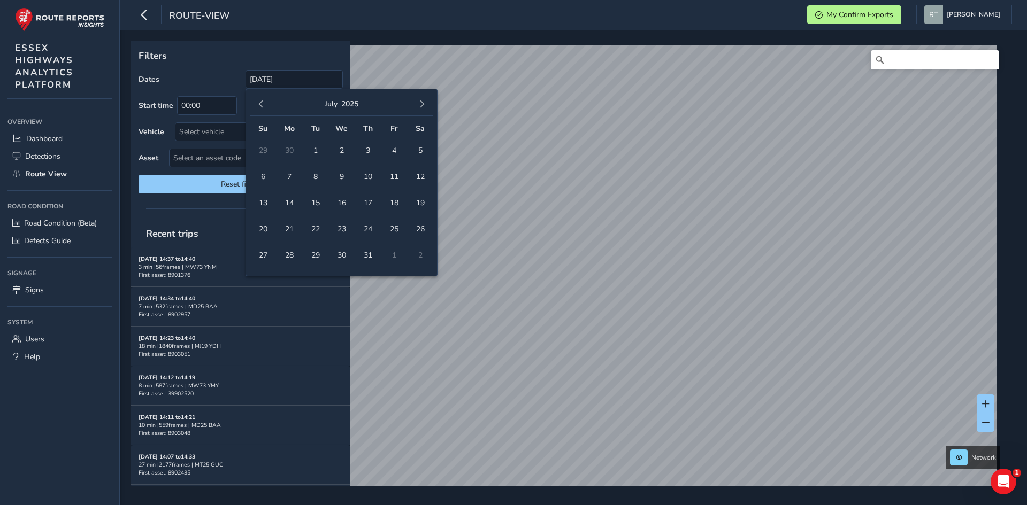
click at [419, 108] on span "button" at bounding box center [421, 104] width 7 height 7
click at [418, 202] on span "20" at bounding box center [420, 203] width 19 height 19
type input "[DATE] - [DATE]"
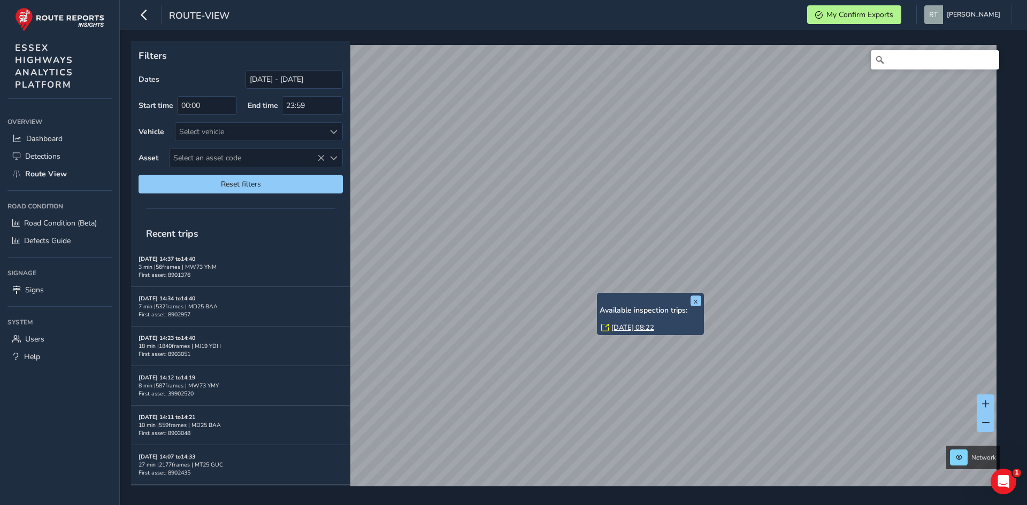
click at [632, 327] on link "[DATE] 08:22" at bounding box center [632, 328] width 43 height 10
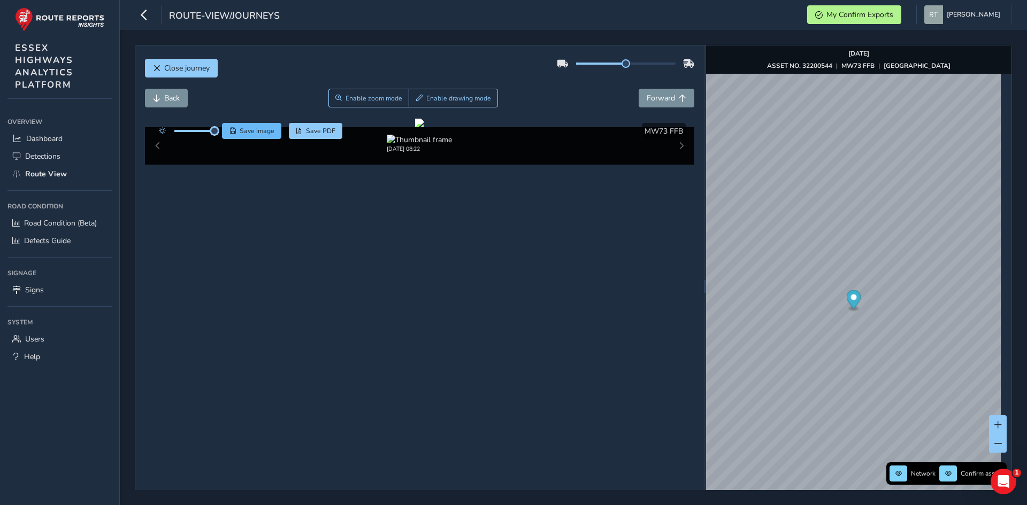
drag, startPoint x: 195, startPoint y: 129, endPoint x: 225, endPoint y: 124, distance: 29.9
click at [225, 124] on div "Save image Save PDF" at bounding box center [247, 131] width 189 height 16
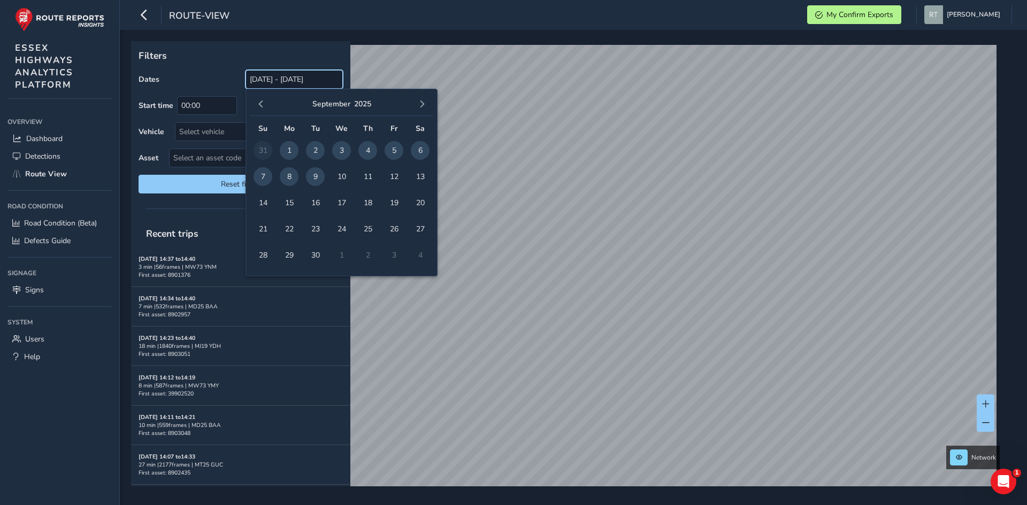
click at [282, 81] on input "[DATE] - [DATE]" at bounding box center [293, 79] width 97 height 19
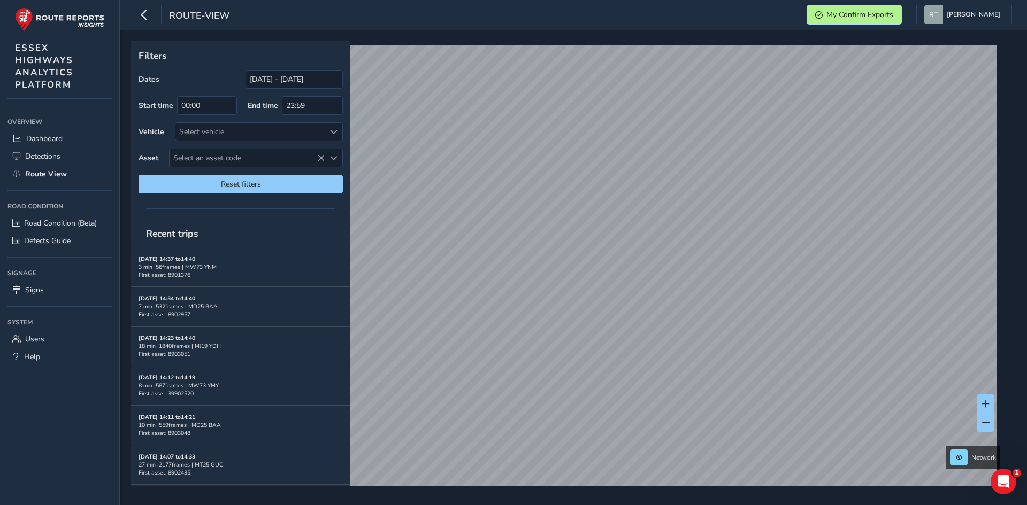
click at [871, 16] on span "My Confirm Exports" at bounding box center [859, 15] width 67 height 10
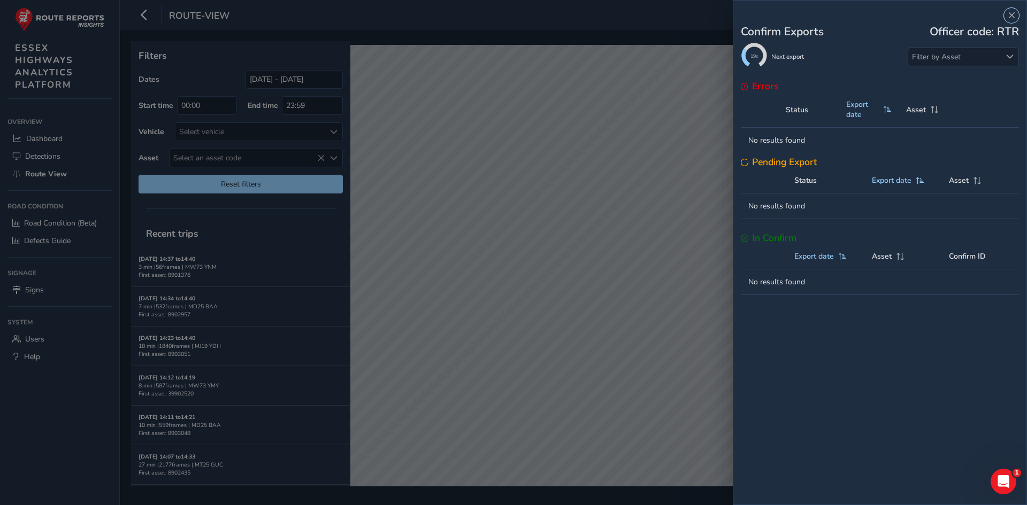
click at [589, 205] on div "Confirm Exports Officer code: RTR 19s Next export Filter by Asset Errors Status…" at bounding box center [513, 252] width 1027 height 505
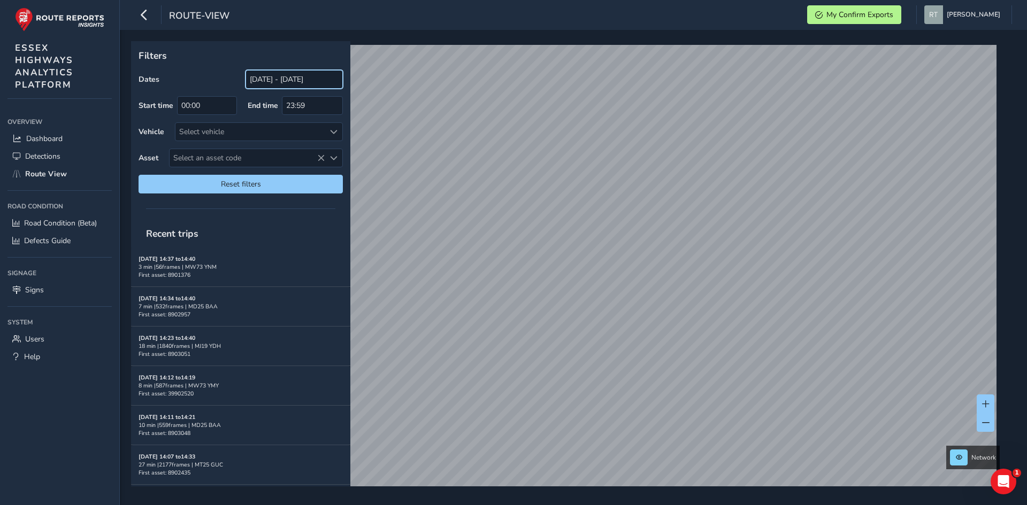
click at [302, 85] on input "[DATE] - [DATE]" at bounding box center [293, 79] width 97 height 19
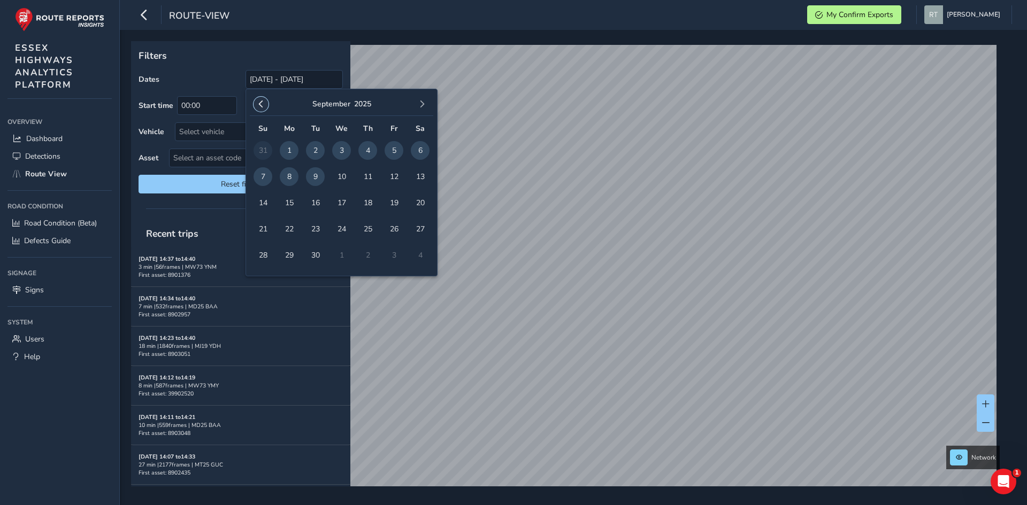
click at [263, 106] on span "button" at bounding box center [260, 104] width 7 height 7
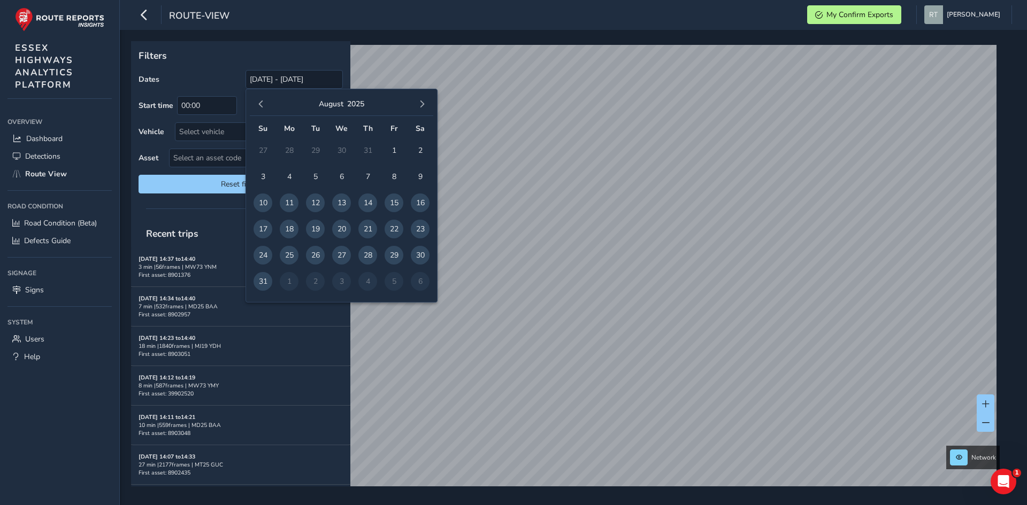
click at [263, 106] on span "button" at bounding box center [260, 104] width 7 height 7
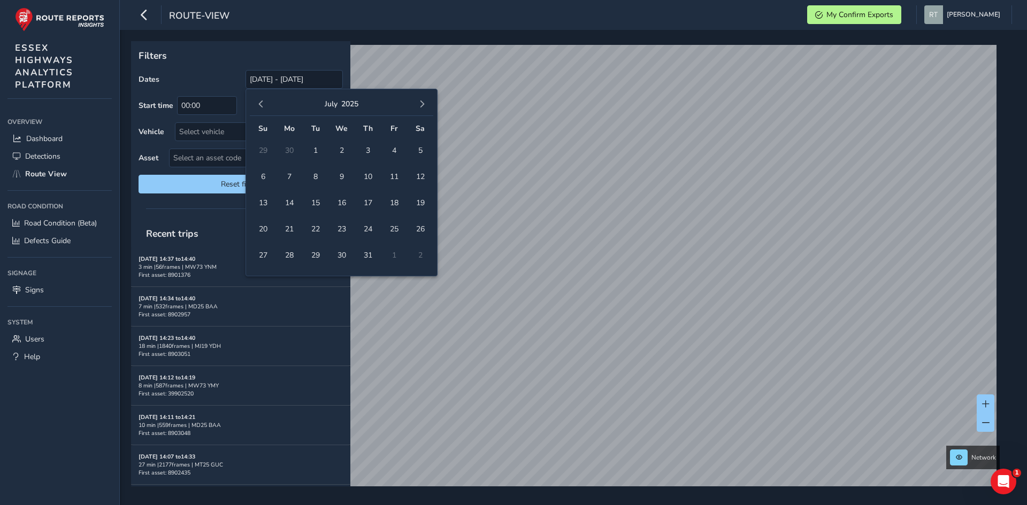
click at [263, 106] on span "button" at bounding box center [260, 104] width 7 height 7
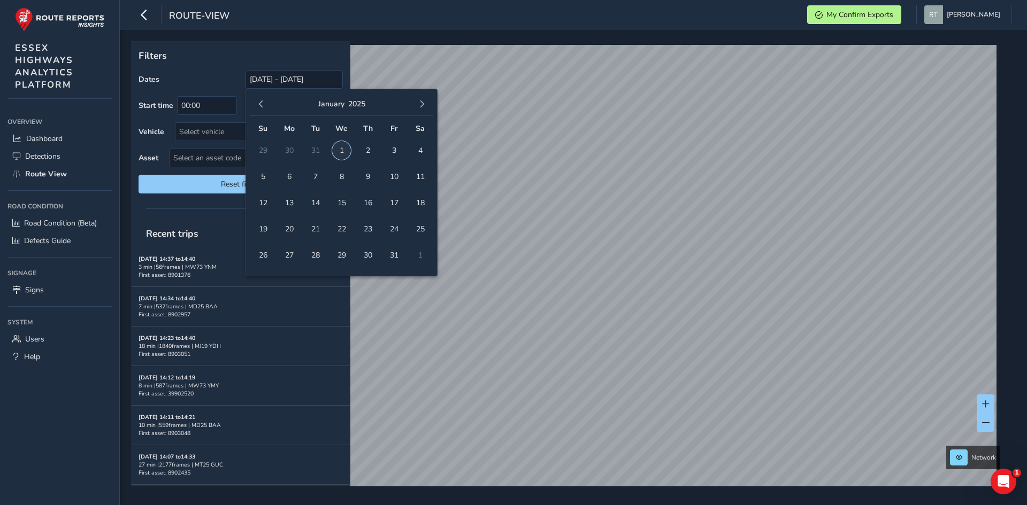
click at [347, 152] on span "1" at bounding box center [341, 150] width 19 height 19
click at [425, 102] on span "button" at bounding box center [421, 104] width 7 height 7
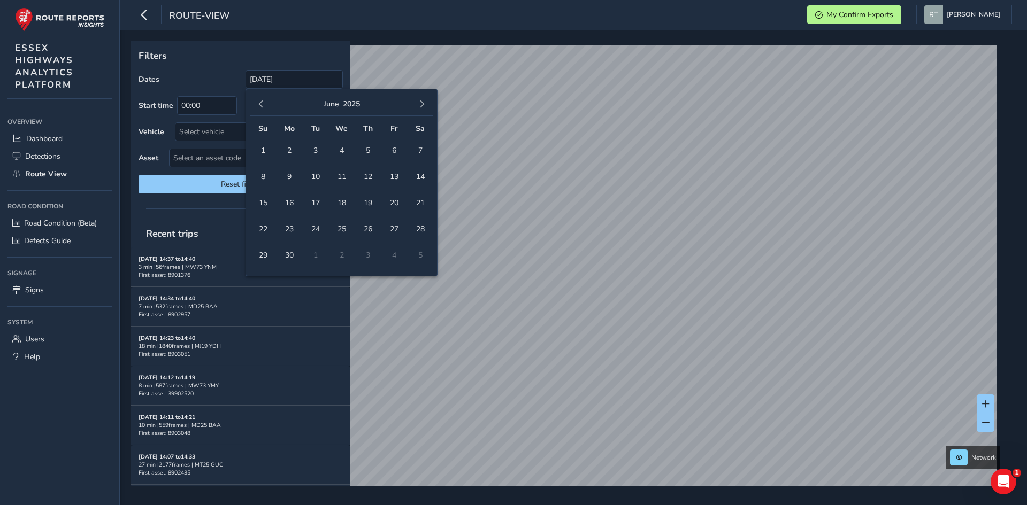
click at [425, 102] on span "button" at bounding box center [421, 104] width 7 height 7
click at [414, 152] on span "6" at bounding box center [420, 150] width 19 height 19
type input "01/01/2025 - 06/09/2025"
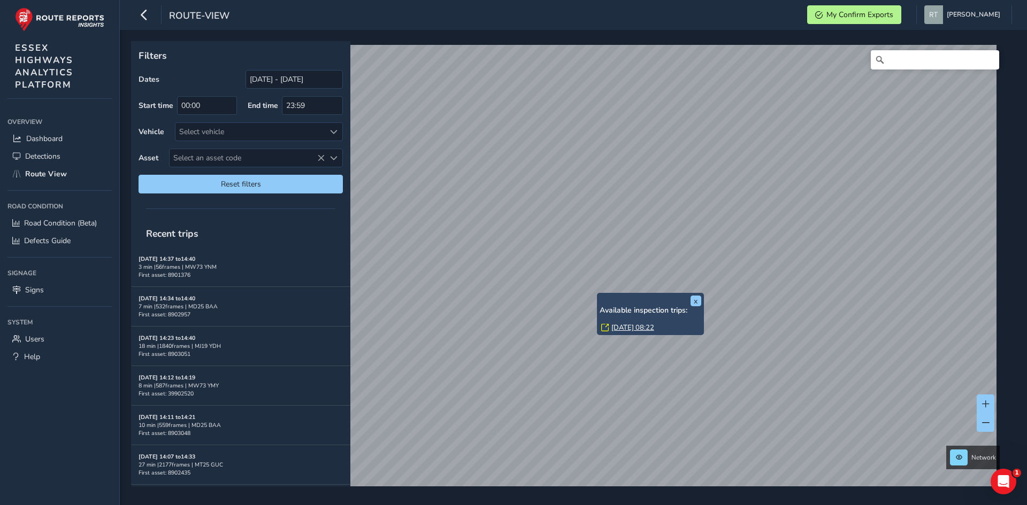
click at [626, 329] on link "[DATE] 08:22" at bounding box center [632, 328] width 43 height 10
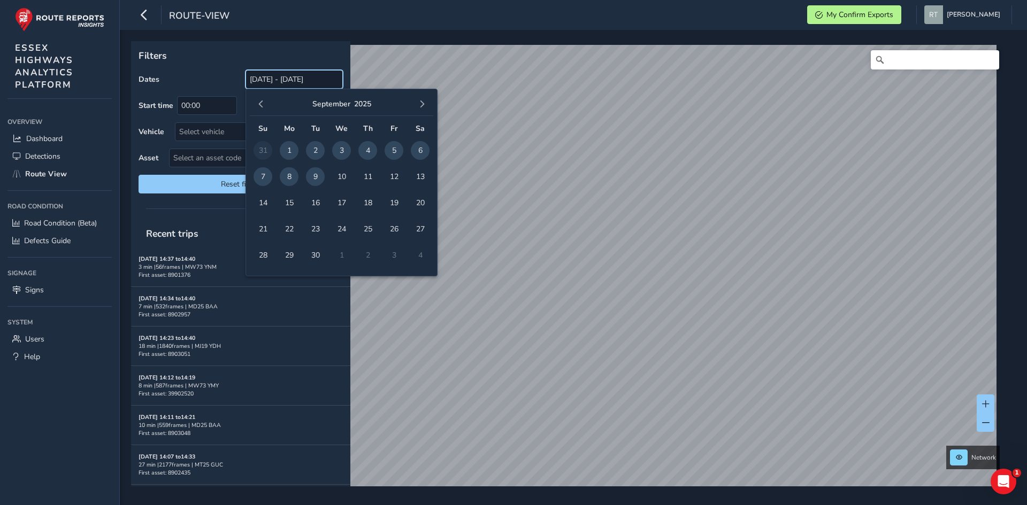
click at [268, 85] on input "[DATE] - [DATE]" at bounding box center [293, 79] width 97 height 19
click at [260, 109] on button "button" at bounding box center [261, 104] width 15 height 15
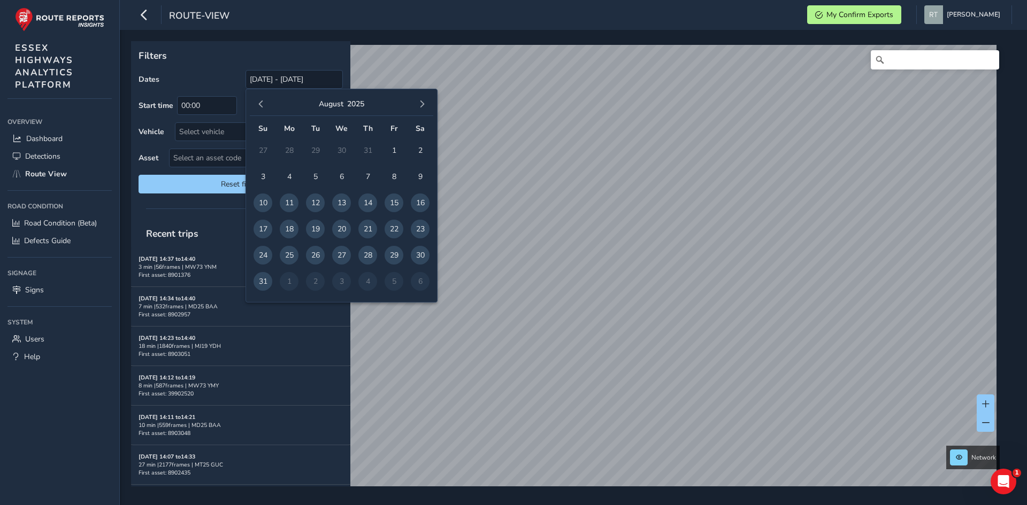
click at [260, 109] on button "button" at bounding box center [261, 104] width 15 height 15
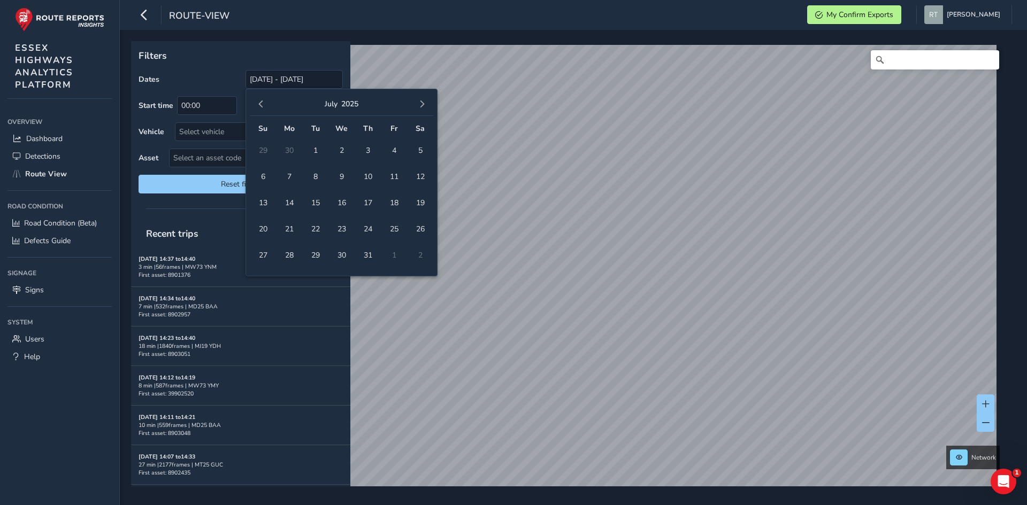
click at [260, 109] on button "button" at bounding box center [261, 104] width 15 height 15
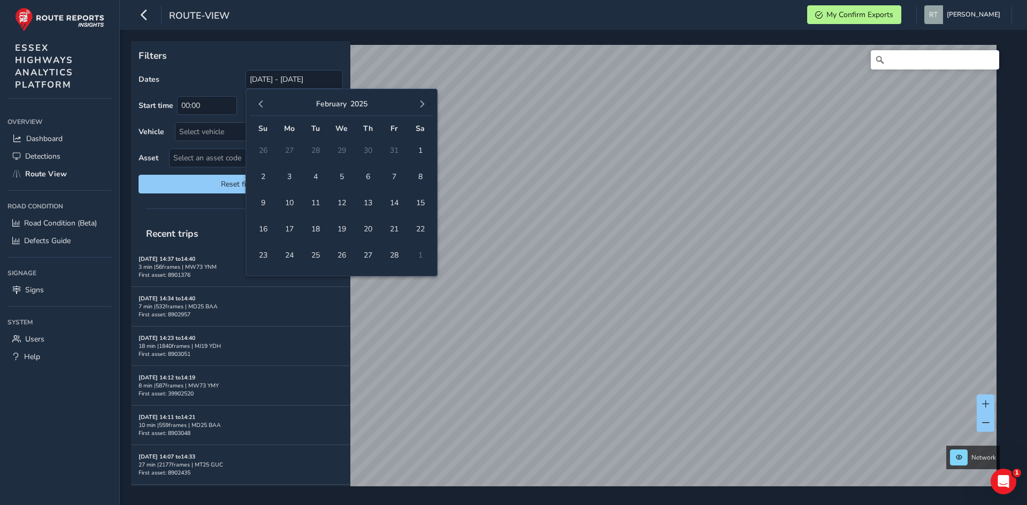
click at [260, 109] on button "button" at bounding box center [261, 104] width 15 height 15
click at [265, 149] on span "1" at bounding box center [263, 150] width 19 height 19
click at [420, 103] on span "button" at bounding box center [421, 104] width 7 height 7
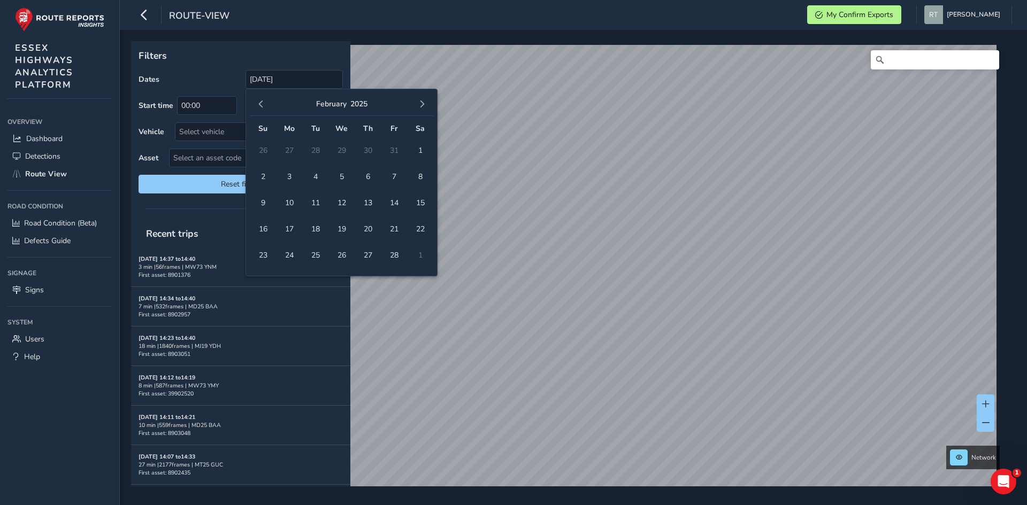
click at [420, 103] on span "button" at bounding box center [421, 104] width 7 height 7
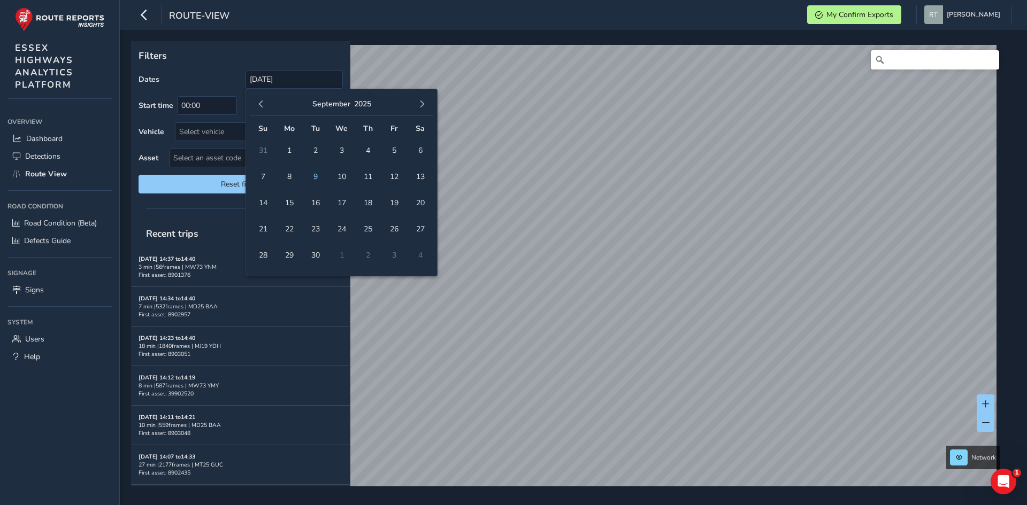
click at [420, 103] on span "button" at bounding box center [421, 104] width 7 height 7
click at [337, 148] on span "1" at bounding box center [341, 150] width 19 height 19
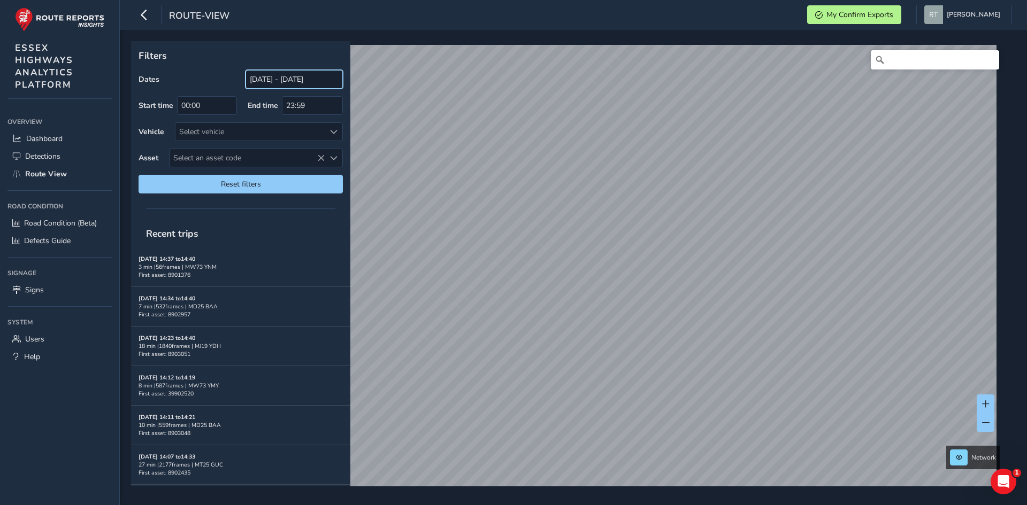
click at [289, 78] on input "[DATE] - [DATE]" at bounding box center [293, 79] width 97 height 19
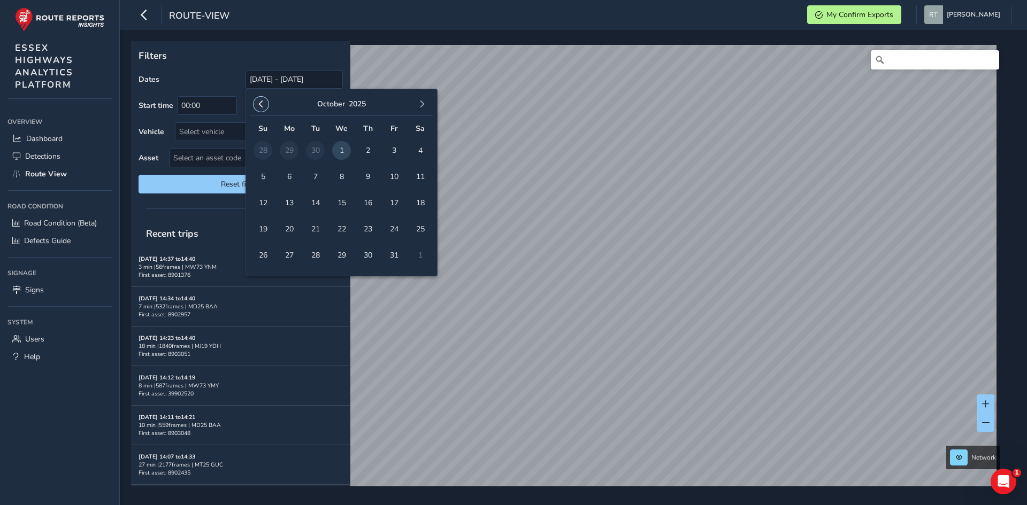
click at [261, 102] on span "button" at bounding box center [260, 104] width 7 height 7
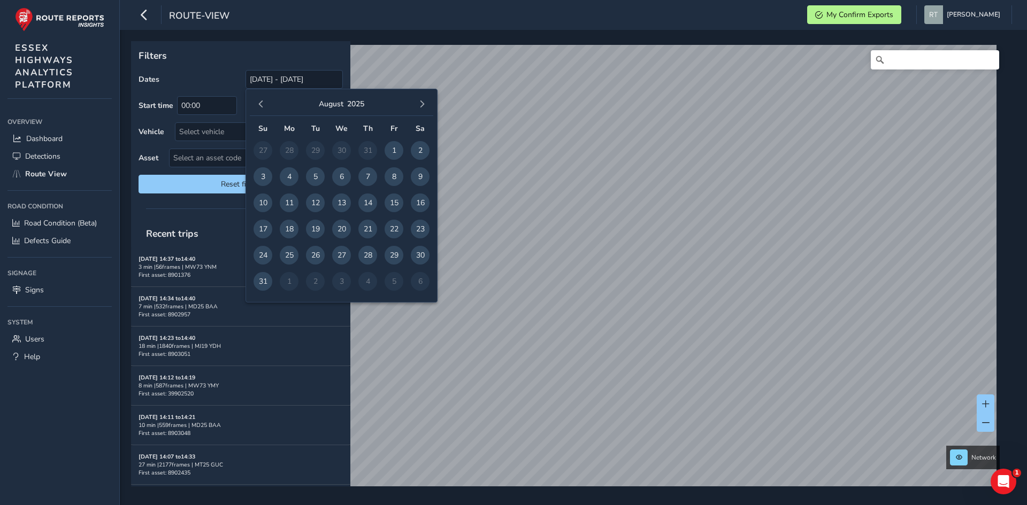
click at [261, 102] on span "button" at bounding box center [260, 104] width 7 height 7
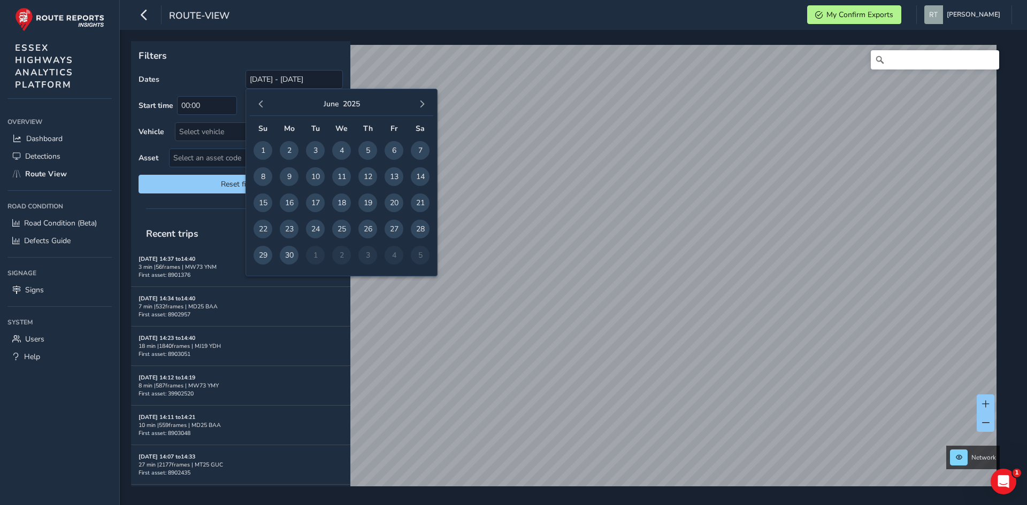
click at [261, 102] on span "button" at bounding box center [260, 104] width 7 height 7
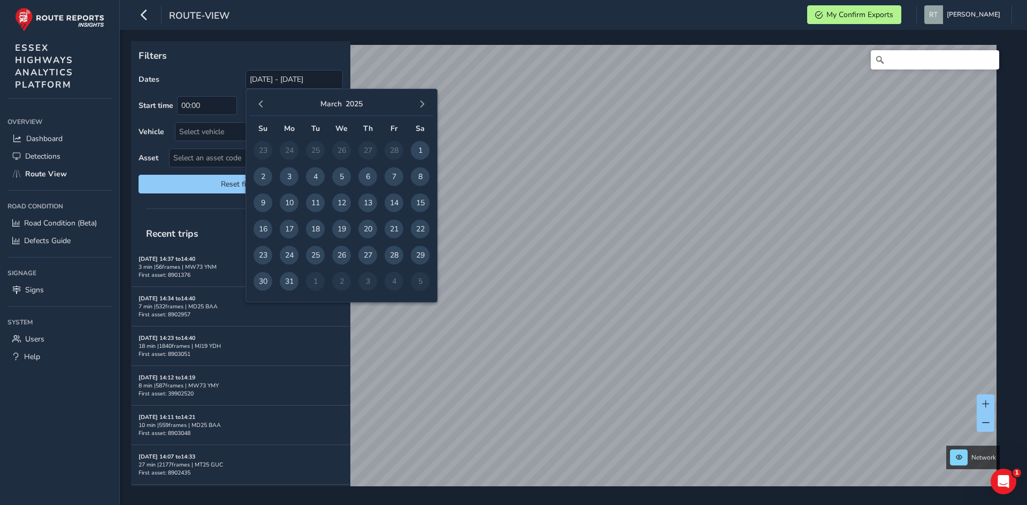
click at [261, 102] on span "button" at bounding box center [260, 104] width 7 height 7
click at [339, 150] on span "1" at bounding box center [341, 150] width 19 height 19
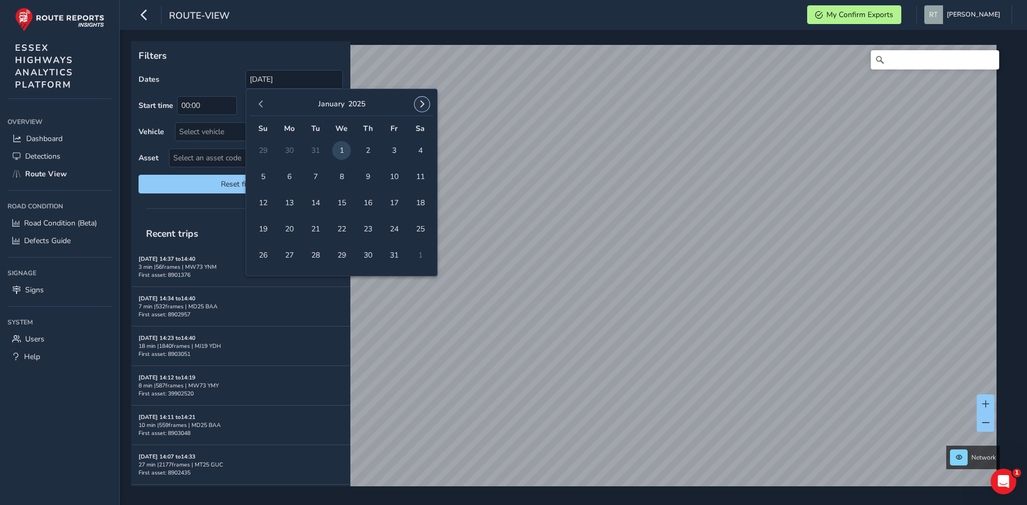
click at [425, 104] on span "button" at bounding box center [421, 104] width 7 height 7
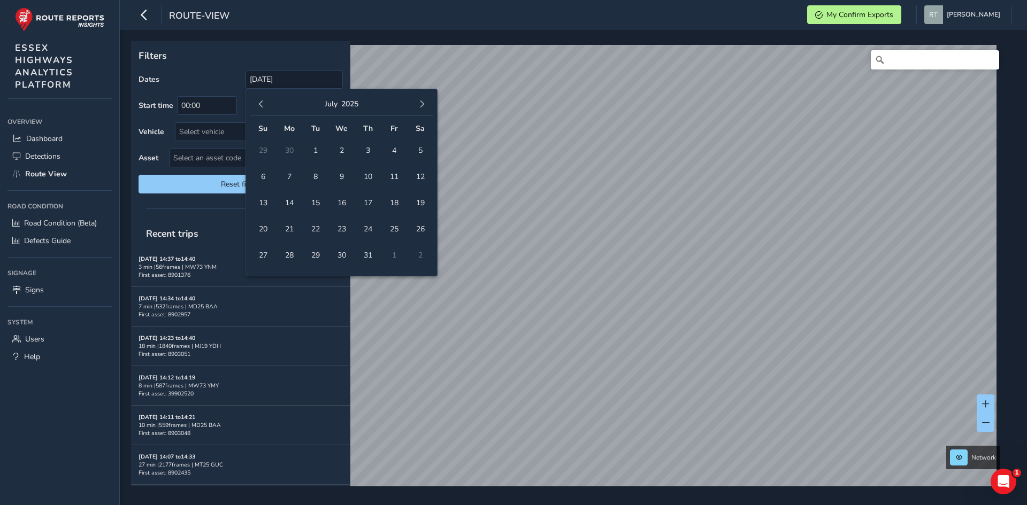
click at [425, 104] on span "button" at bounding box center [421, 104] width 7 height 7
click at [418, 155] on span "6" at bounding box center [420, 150] width 19 height 19
click at [278, 75] on input "[DATE] - [DATE]" at bounding box center [293, 79] width 97 height 19
click at [266, 108] on button "button" at bounding box center [261, 104] width 15 height 15
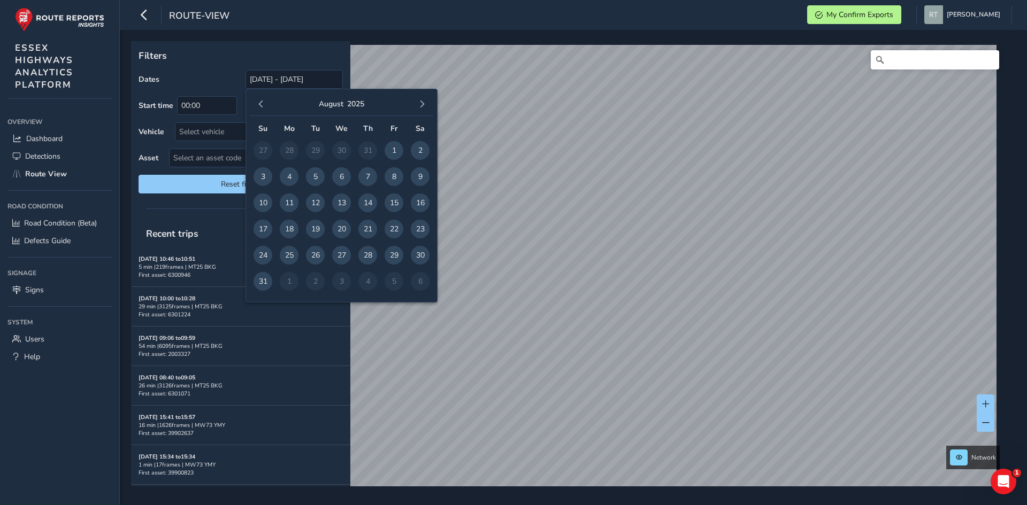
click at [266, 108] on button "button" at bounding box center [261, 104] width 15 height 15
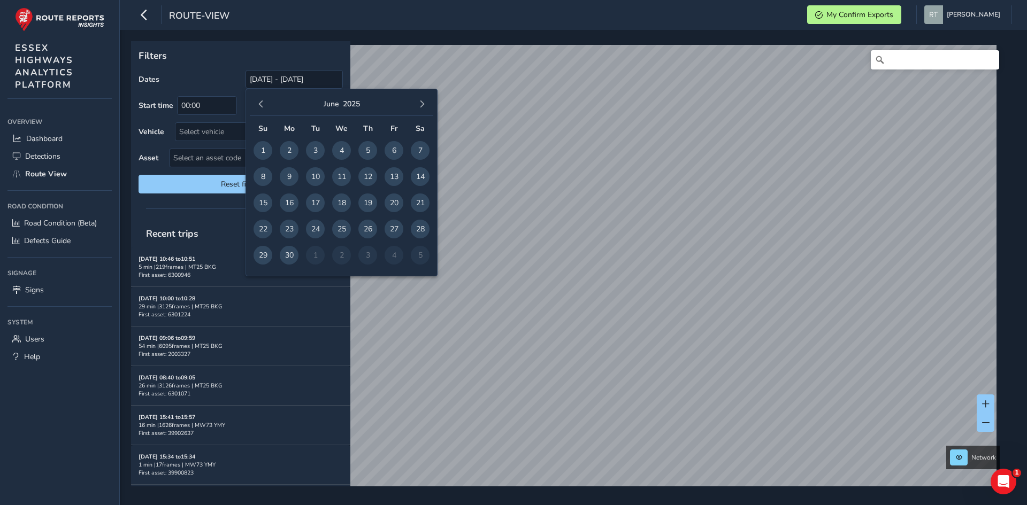
click at [266, 108] on button "button" at bounding box center [261, 104] width 15 height 15
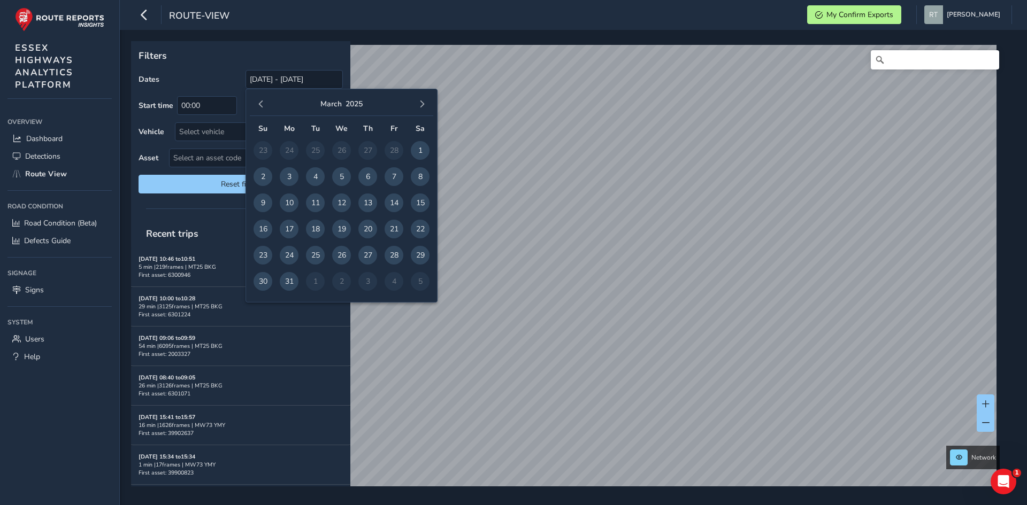
click at [266, 108] on button "button" at bounding box center [261, 104] width 15 height 15
click at [263, 105] on span "button" at bounding box center [260, 104] width 7 height 7
click at [340, 149] on span "1" at bounding box center [341, 150] width 19 height 19
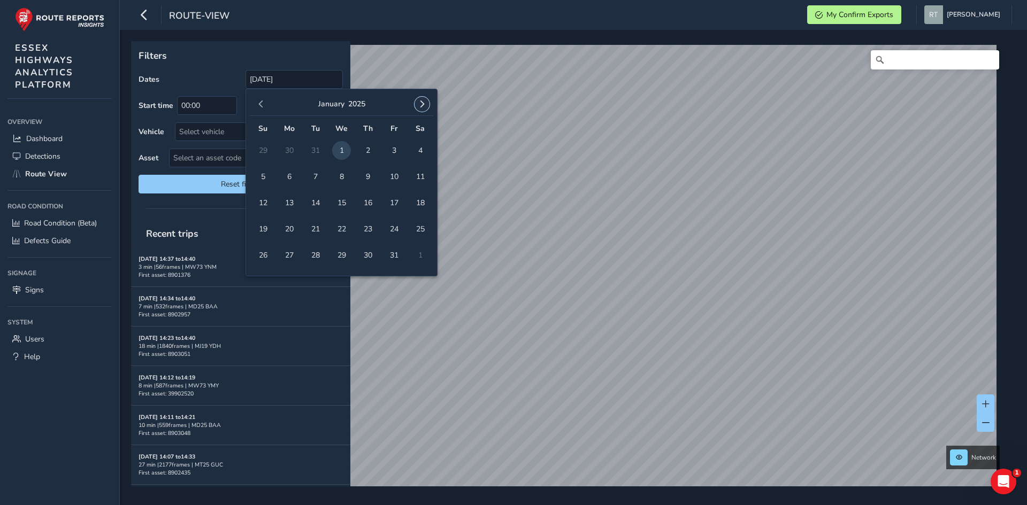
click at [418, 104] on span "button" at bounding box center [421, 104] width 7 height 7
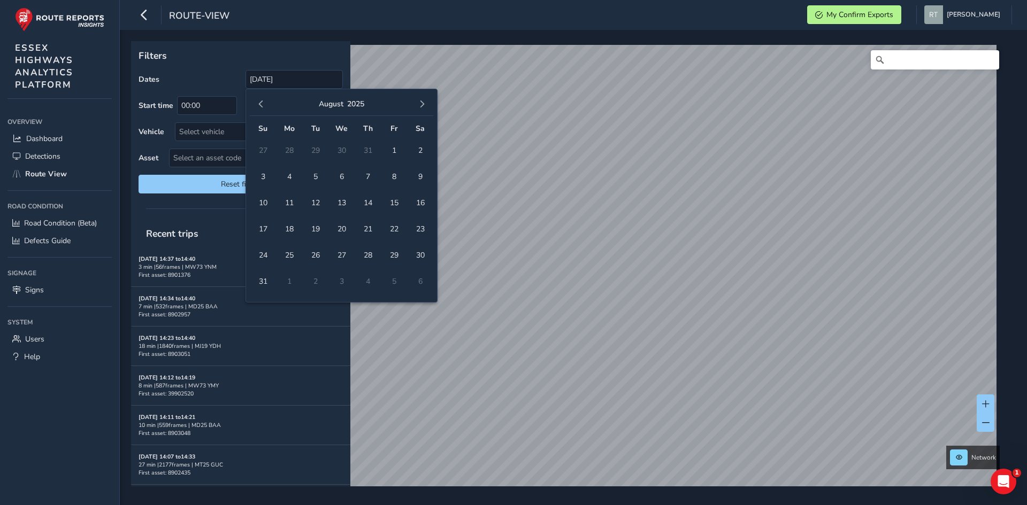
click at [418, 104] on span "button" at bounding box center [421, 104] width 7 height 7
click at [339, 152] on span "1" at bounding box center [341, 150] width 19 height 19
click at [271, 81] on input "01/01/2025 - 01/10/2025" at bounding box center [293, 79] width 97 height 19
click at [266, 102] on button "button" at bounding box center [261, 104] width 15 height 15
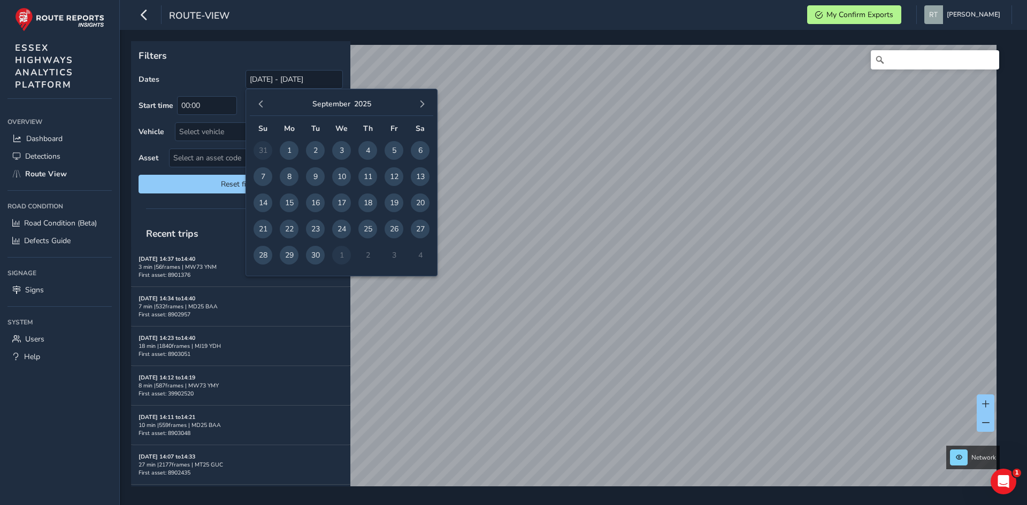
click at [266, 102] on button "button" at bounding box center [261, 104] width 15 height 15
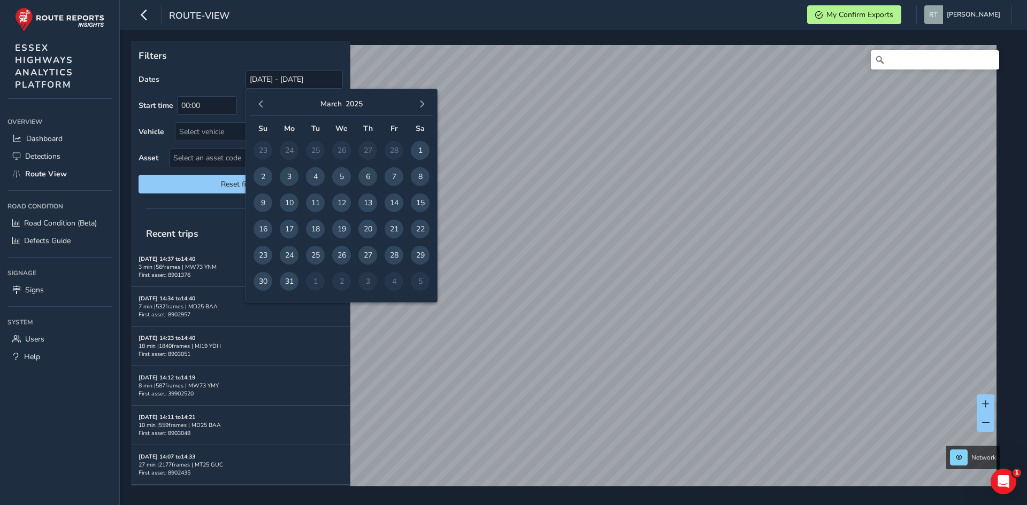
click at [266, 102] on button "button" at bounding box center [261, 104] width 15 height 15
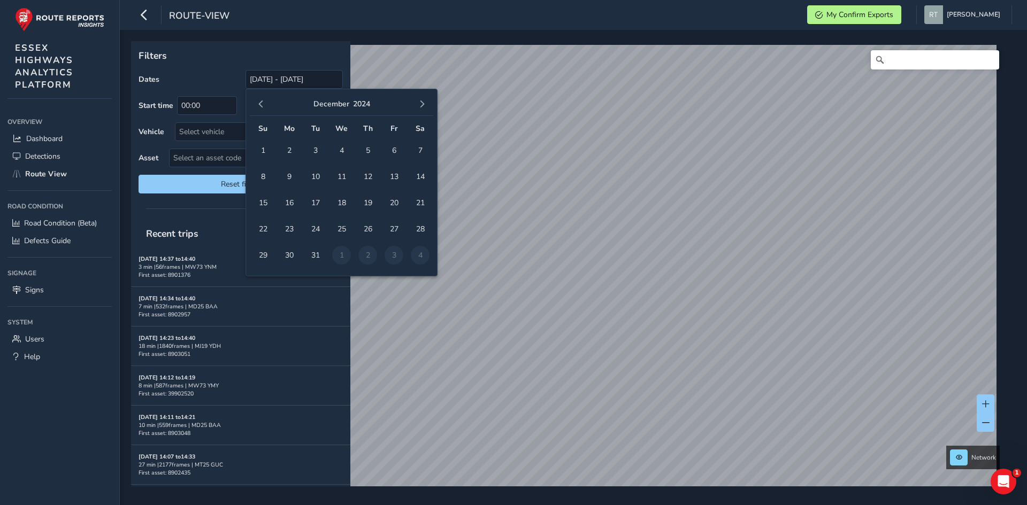
click at [266, 102] on button "button" at bounding box center [261, 104] width 15 height 15
click at [314, 151] on span "1" at bounding box center [315, 150] width 19 height 19
click at [419, 102] on span "button" at bounding box center [421, 104] width 7 height 7
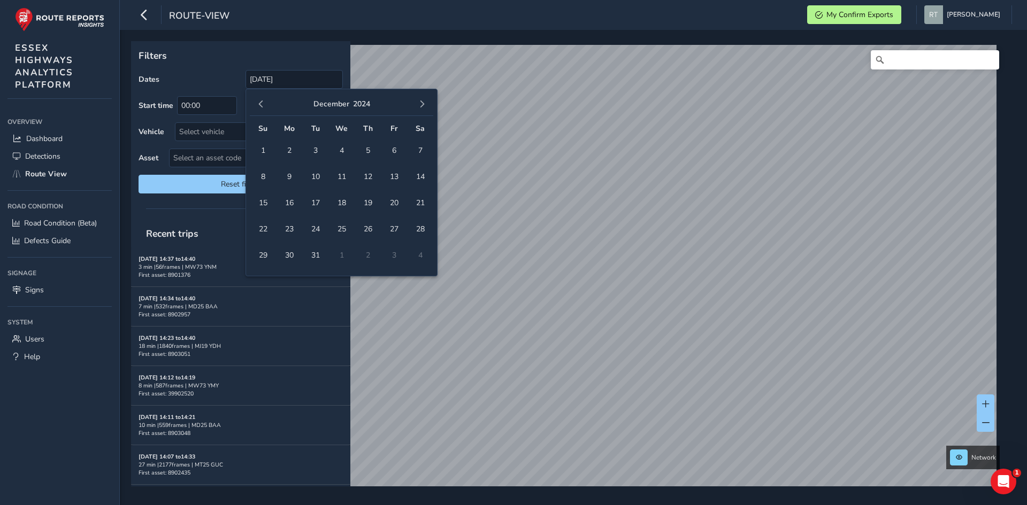
click at [419, 102] on span "button" at bounding box center [421, 104] width 7 height 7
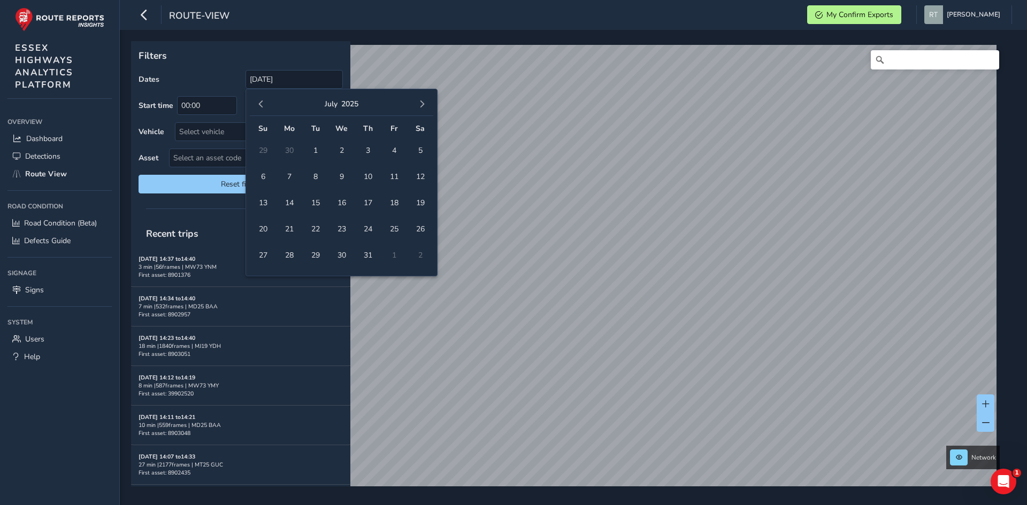
click at [419, 102] on span "button" at bounding box center [421, 104] width 7 height 7
click at [342, 148] on span "1" at bounding box center [341, 150] width 19 height 19
type input "01/10/2024 - 01/10/2025"
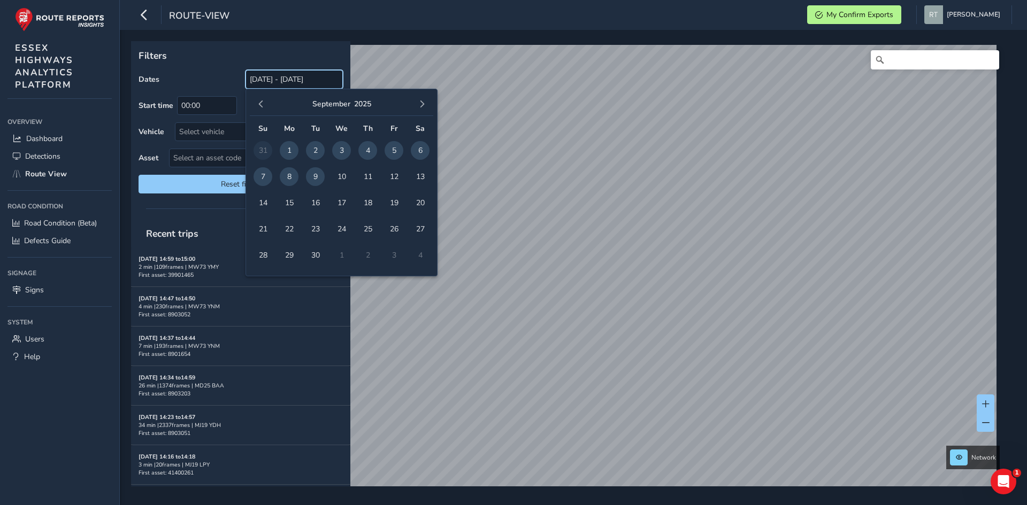
click at [263, 79] on input "[DATE] - [DATE]" at bounding box center [293, 79] width 97 height 19
click at [259, 112] on div "September 2025" at bounding box center [341, 104] width 183 height 23
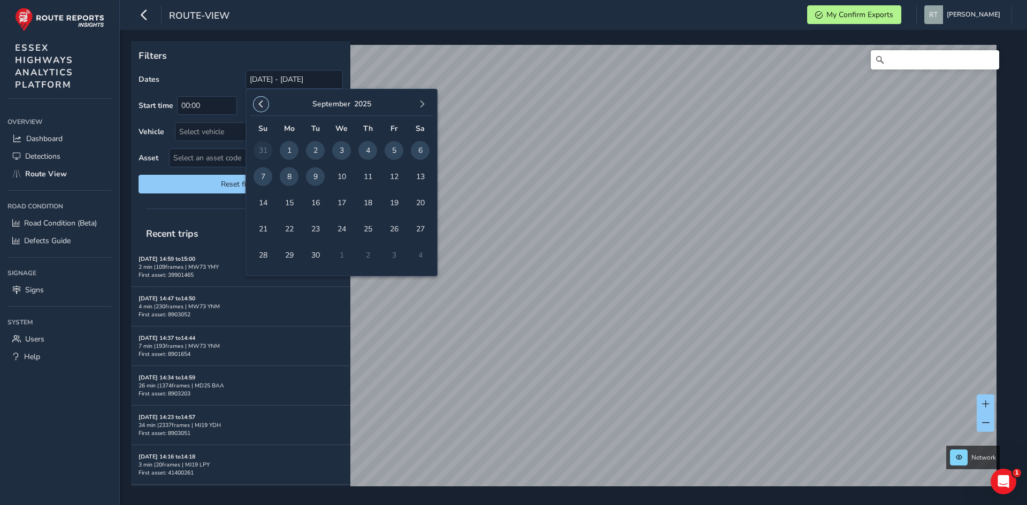
click at [259, 101] on span "button" at bounding box center [260, 104] width 7 height 7
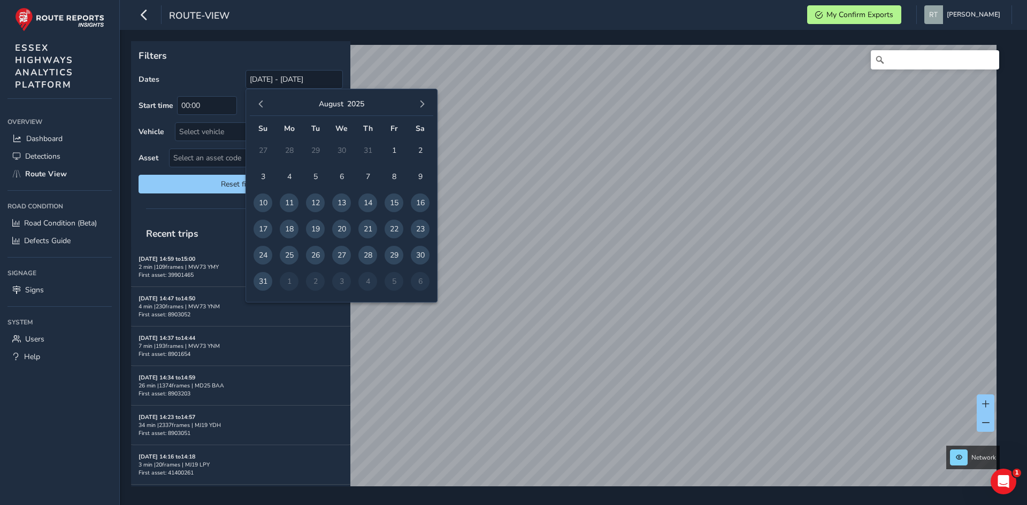
click at [259, 101] on span "button" at bounding box center [260, 104] width 7 height 7
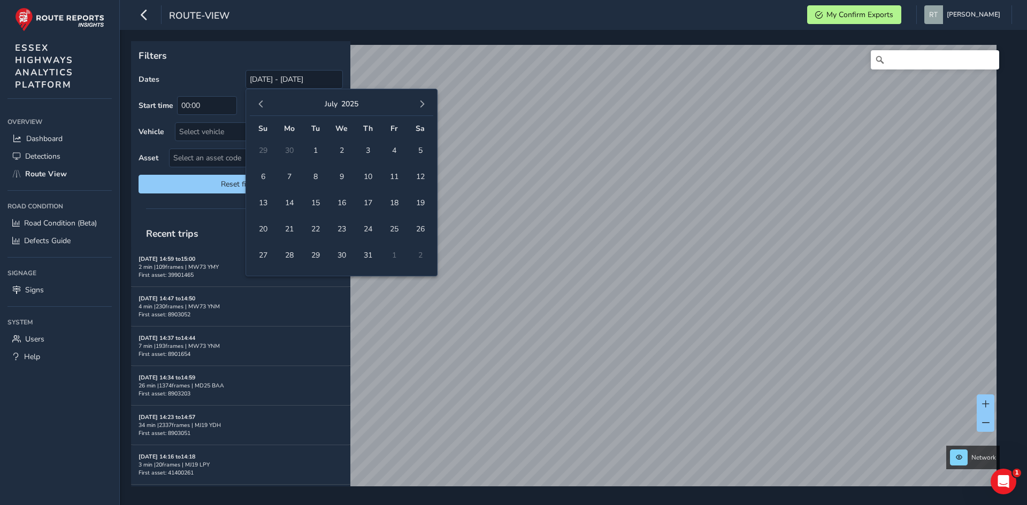
click at [259, 101] on span "button" at bounding box center [260, 104] width 7 height 7
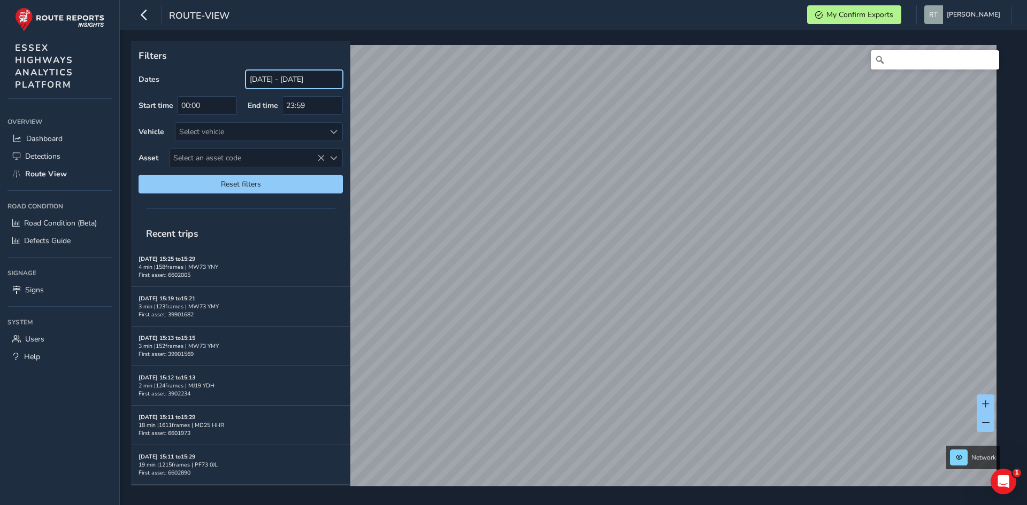
click at [277, 74] on input "[DATE] - [DATE]" at bounding box center [293, 79] width 97 height 19
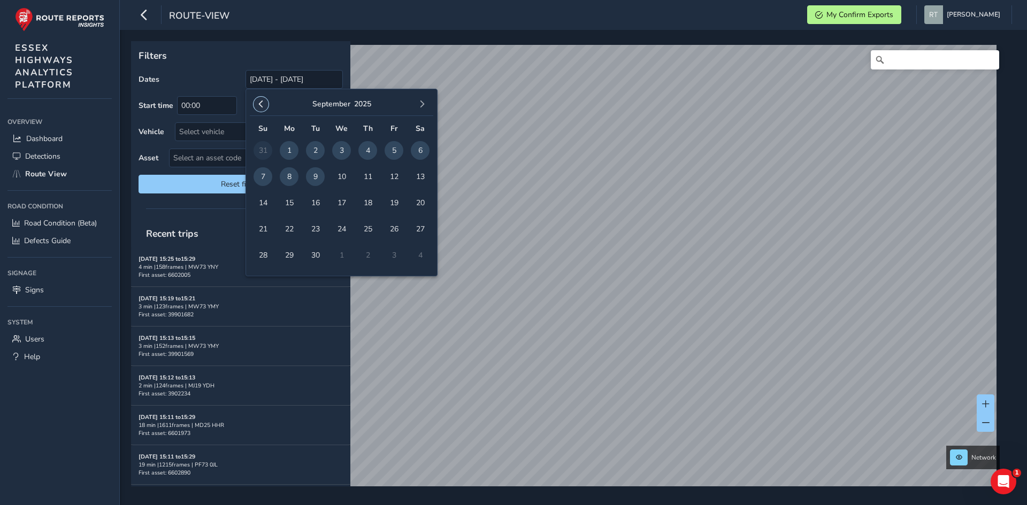
click at [263, 103] on span "button" at bounding box center [260, 104] width 7 height 7
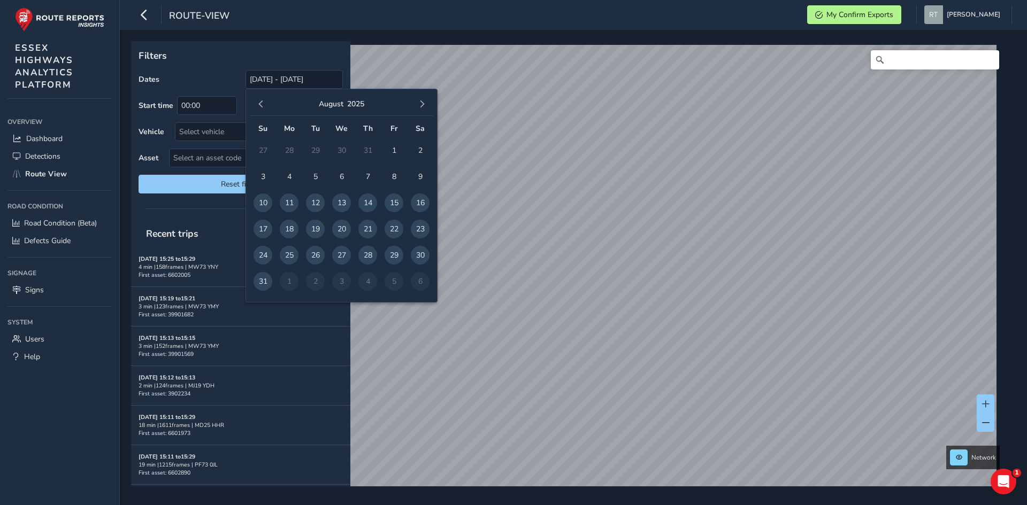
click at [263, 103] on span "button" at bounding box center [260, 104] width 7 height 7
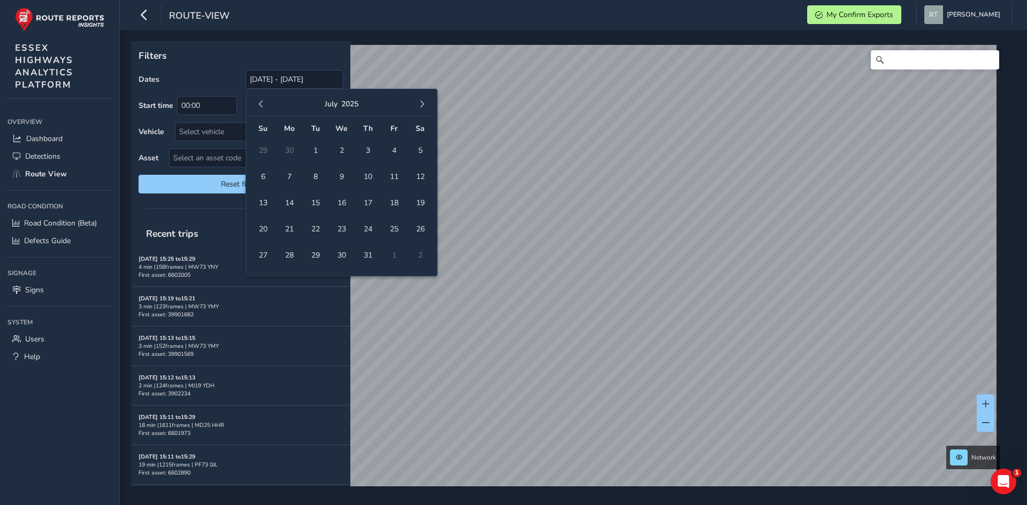
click at [263, 103] on span "button" at bounding box center [260, 104] width 7 height 7
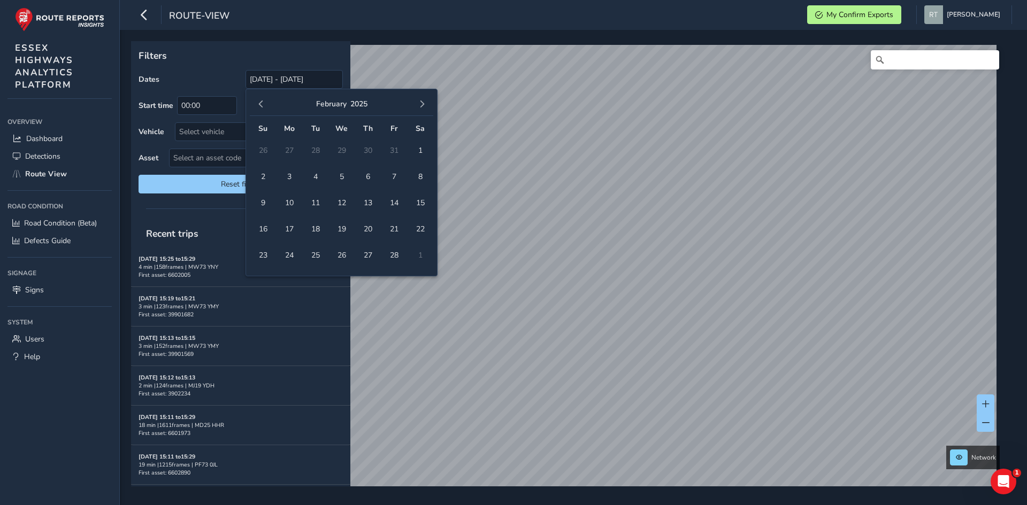
click at [263, 103] on span "button" at bounding box center [260, 104] width 7 height 7
click at [342, 145] on span "1" at bounding box center [341, 150] width 19 height 19
click at [423, 103] on span "button" at bounding box center [421, 104] width 7 height 7
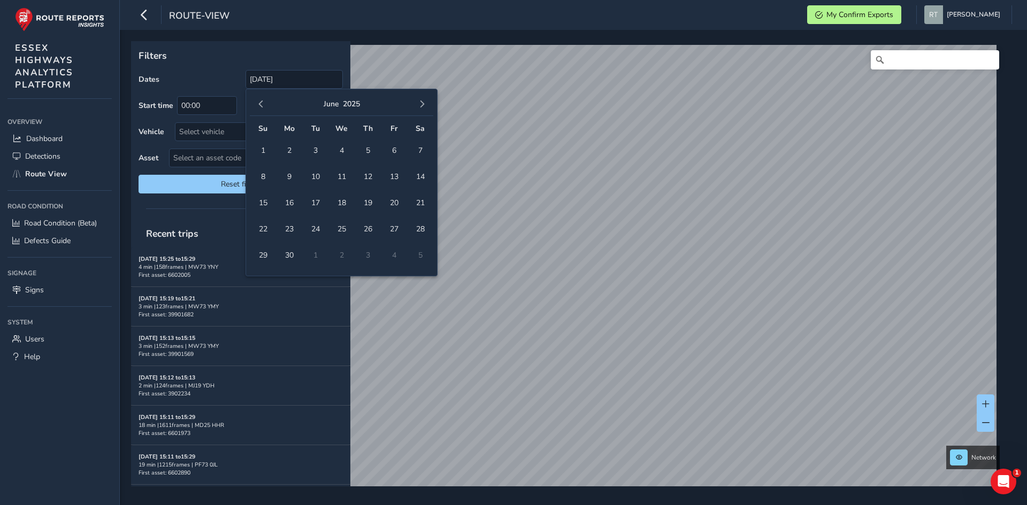
click at [423, 103] on span "button" at bounding box center [421, 104] width 7 height 7
click at [423, 202] on span "20" at bounding box center [420, 203] width 19 height 19
type input "[DATE] - [DATE]"
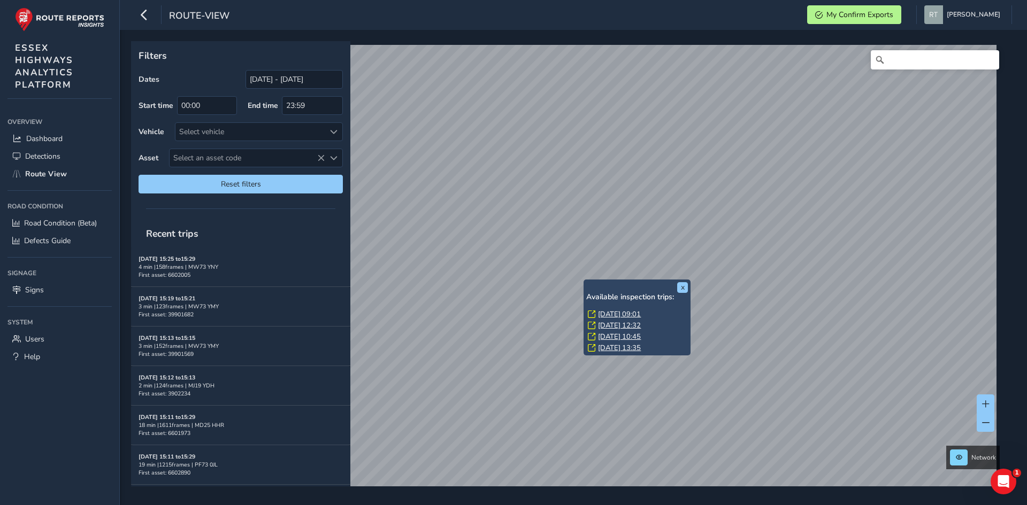
click at [586, 282] on div "x Available inspection trips: [DATE] 09:01 [DATE] 12:32 [DATE] 10:45 [DATE] 13:…" at bounding box center [636, 318] width 107 height 76
click at [610, 313] on link "[DATE] 09:01" at bounding box center [619, 315] width 43 height 10
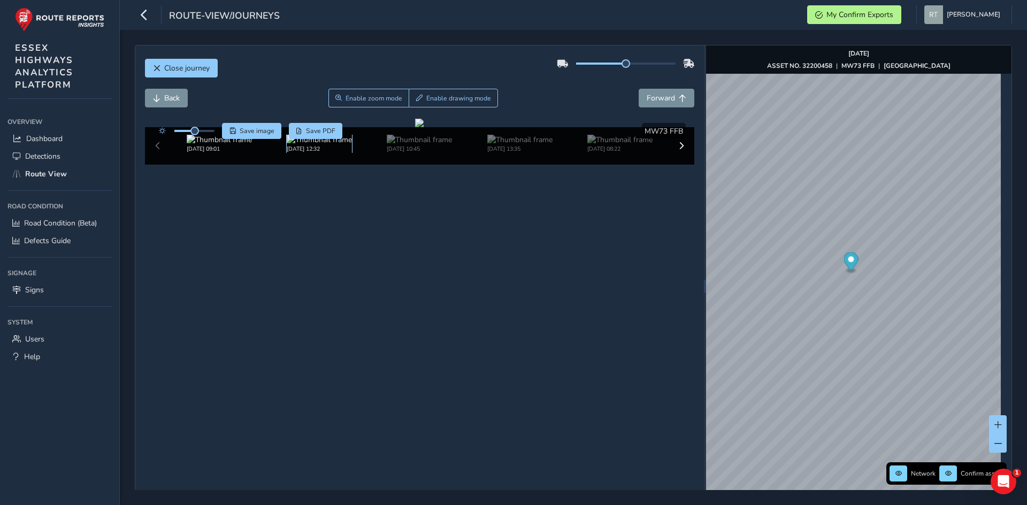
click at [320, 145] on img at bounding box center [319, 140] width 65 height 10
click at [189, 145] on img at bounding box center [219, 140] width 65 height 10
click at [158, 165] on div "[DATE] 09:01 [DATE] 12:32 [DATE] 10:45 [DATE] 13:35 [DATE] 08:22 [DATE] 11:34" at bounding box center [420, 145] width 550 height 37
